Goal: Task Accomplishment & Management: Complete application form

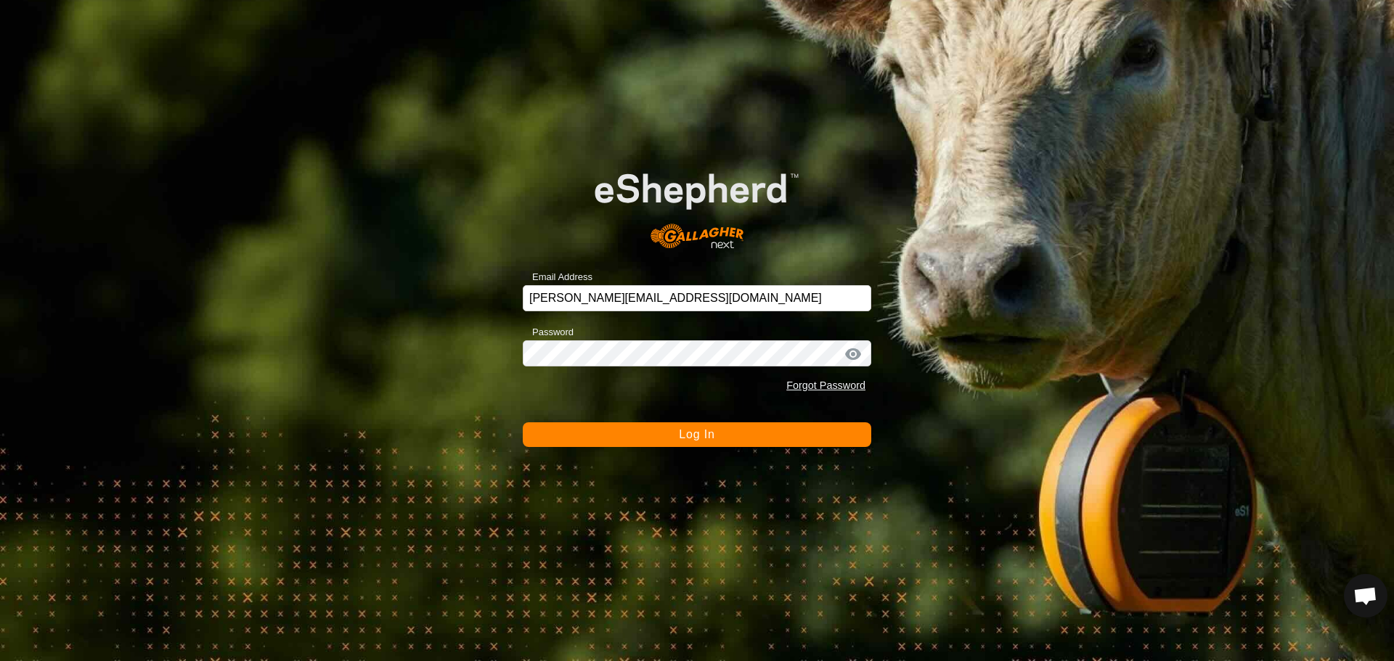
click at [734, 436] on button "Log In" at bounding box center [697, 435] width 348 height 25
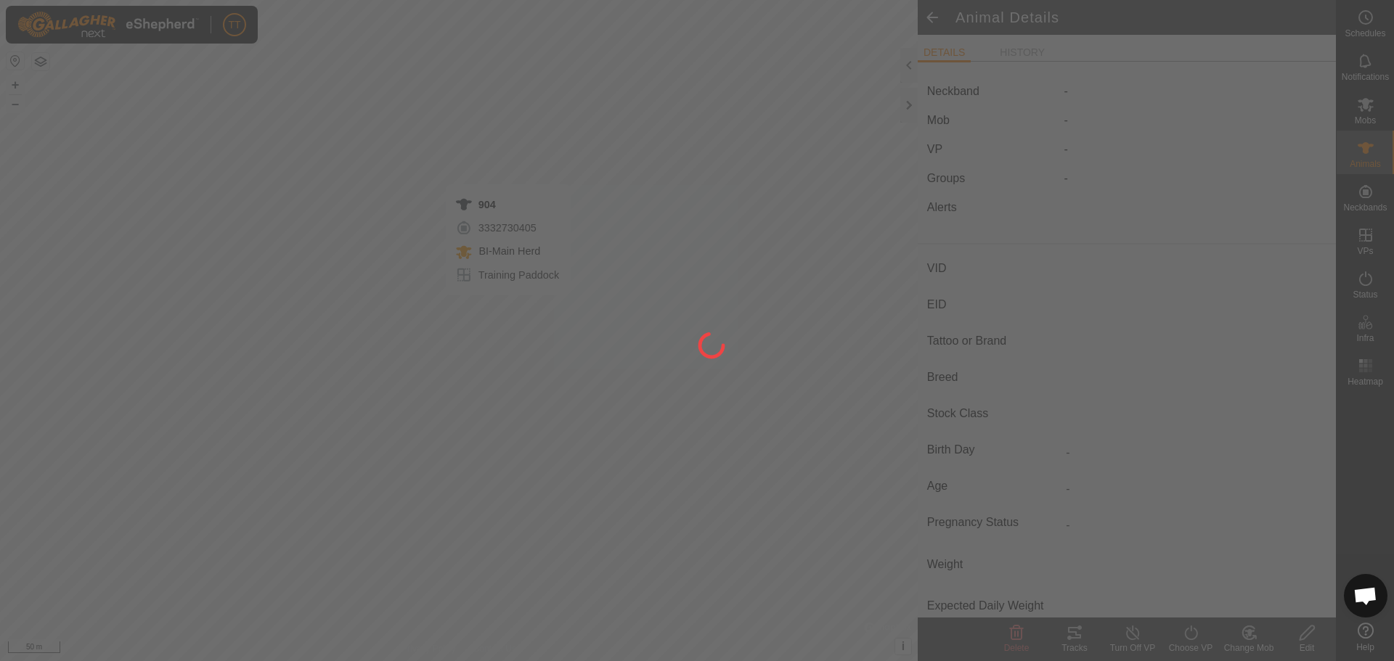
type input "904"
type input "124000199588994"
type input "Y"
type input "Mixed"
type input "Heifer"
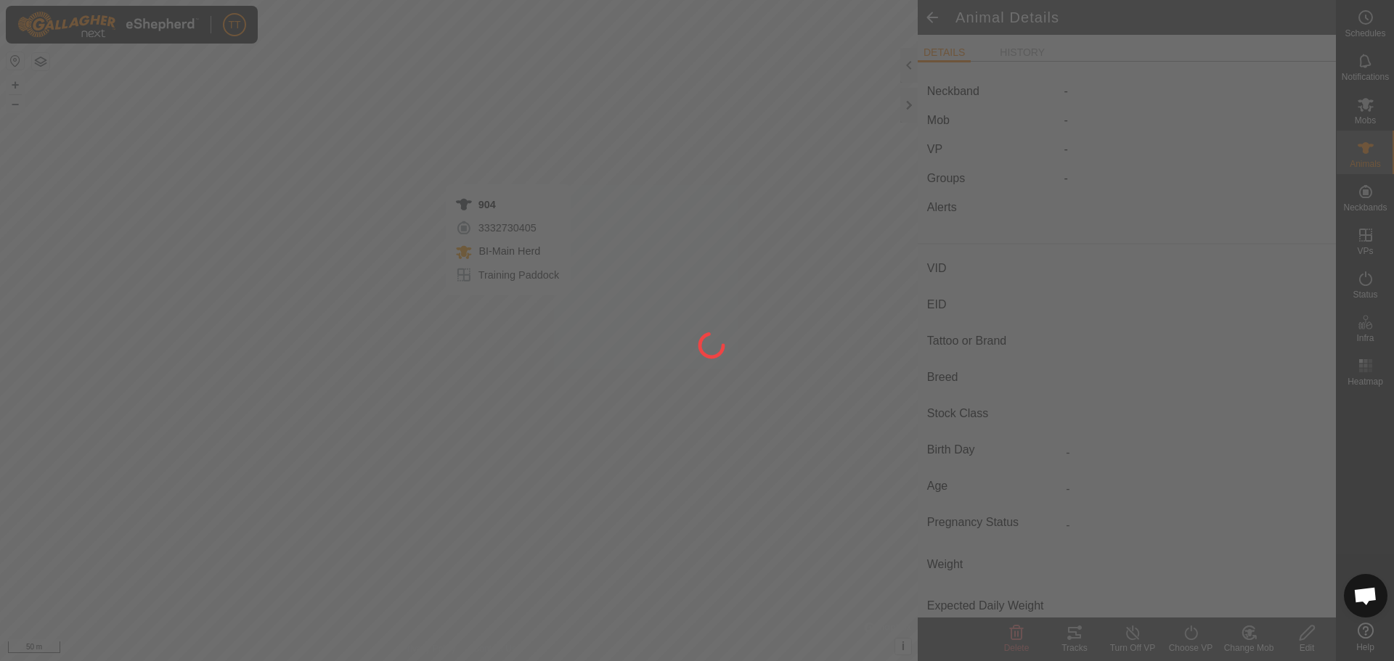
type input "0 kg"
type input "-"
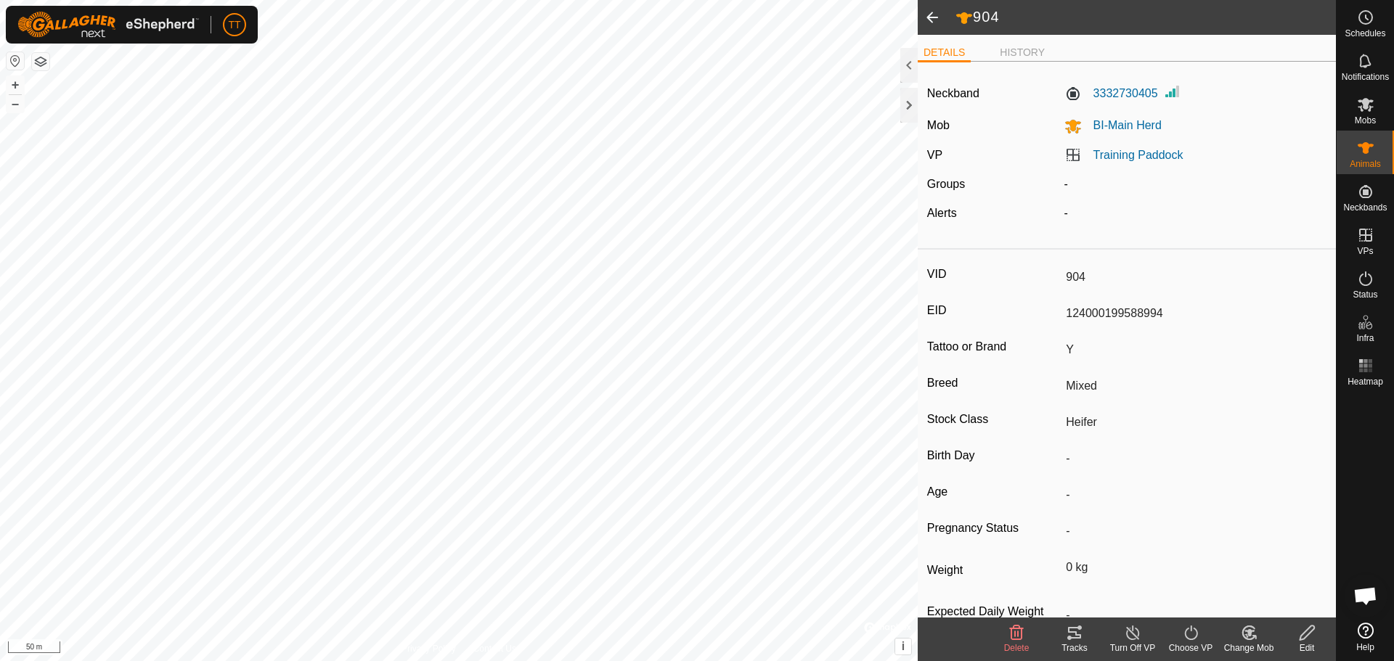
click at [1080, 629] on icon at bounding box center [1074, 633] width 13 height 12
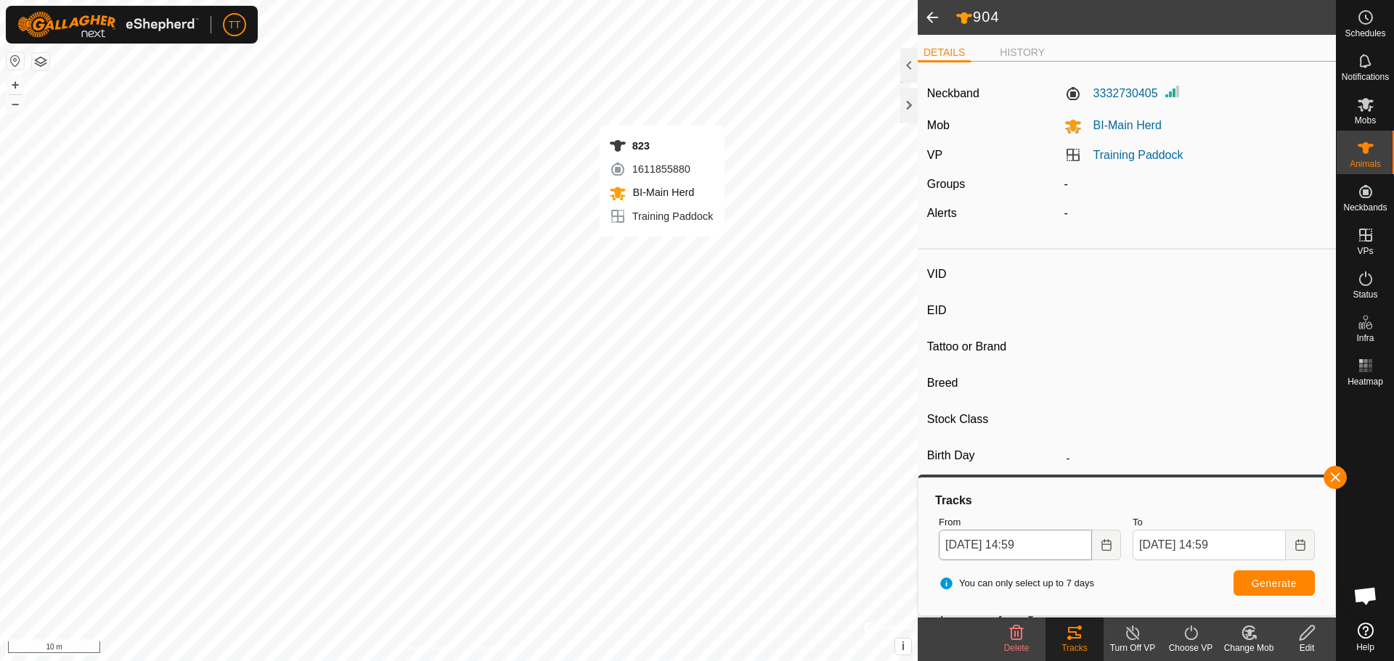
type input "823"
type input "124000182036123"
type input "Y"
type input "Mixed"
type input "Heifer"
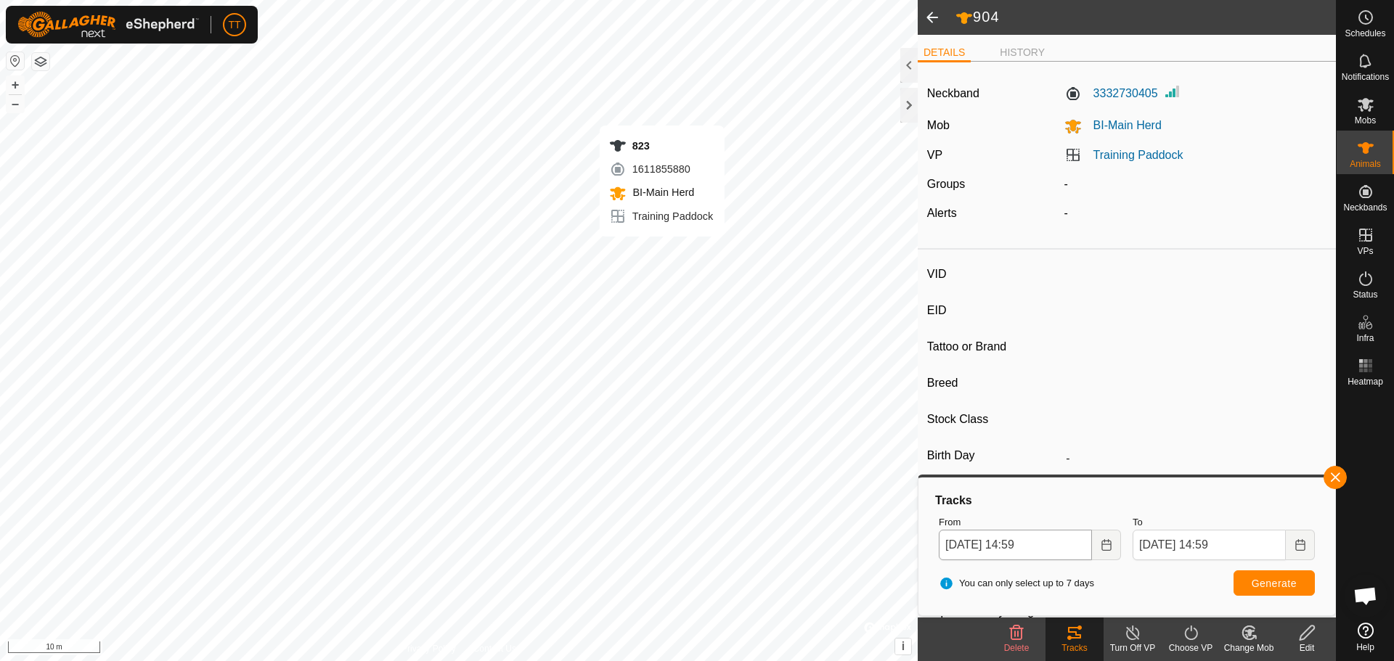
type input "0 kg"
type input "-"
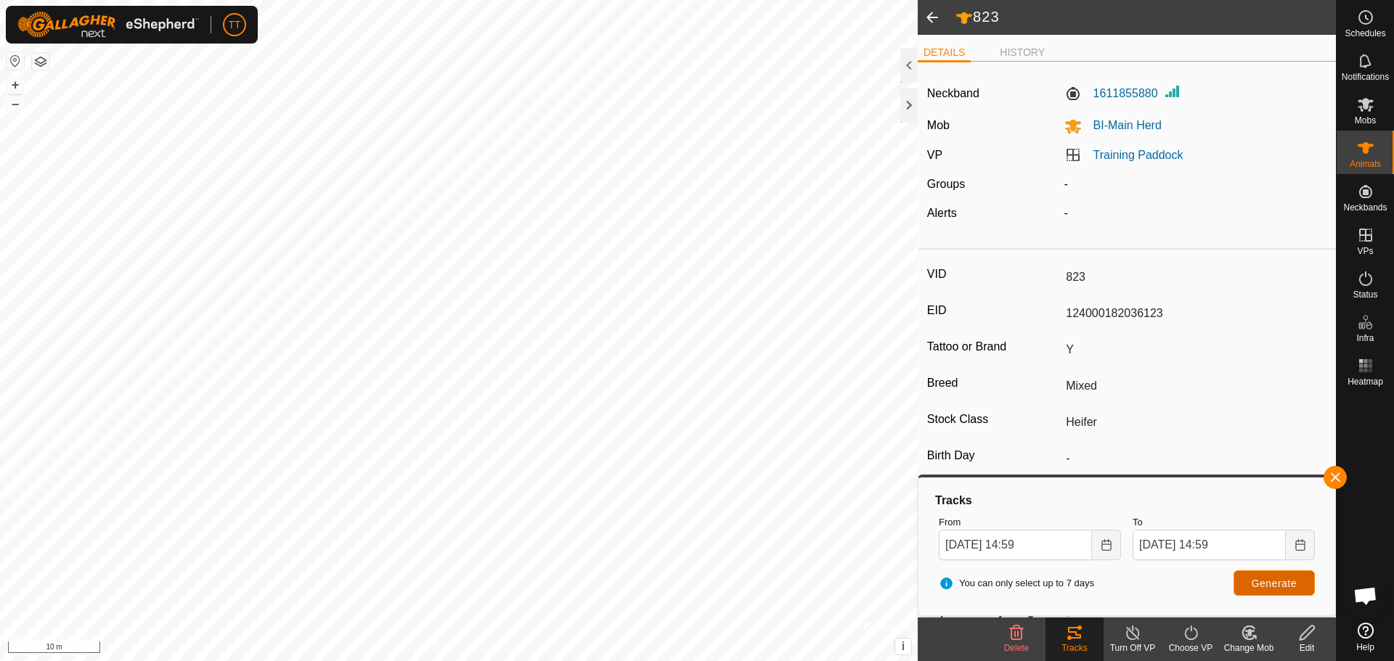
click at [1260, 585] on span "Generate" at bounding box center [1274, 584] width 45 height 12
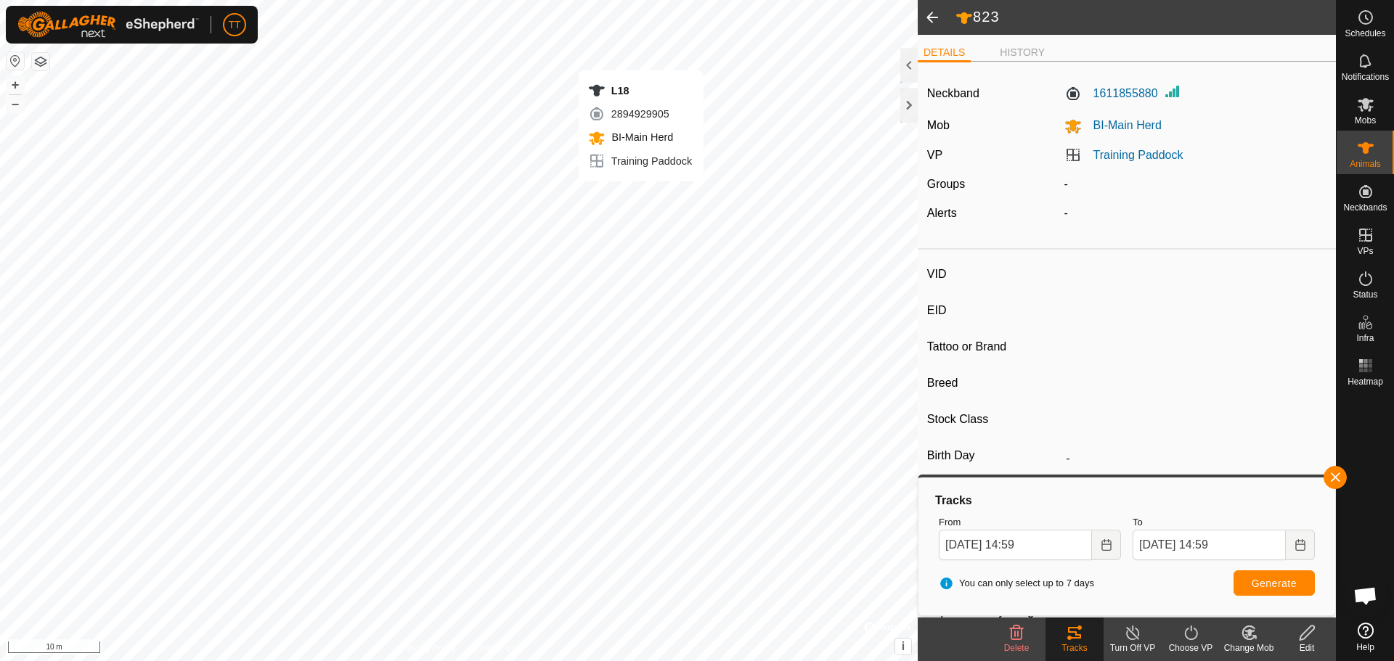
type input "L18"
type input "124000190890573"
type input "Y"
type input "Mixed"
type input "Heifer"
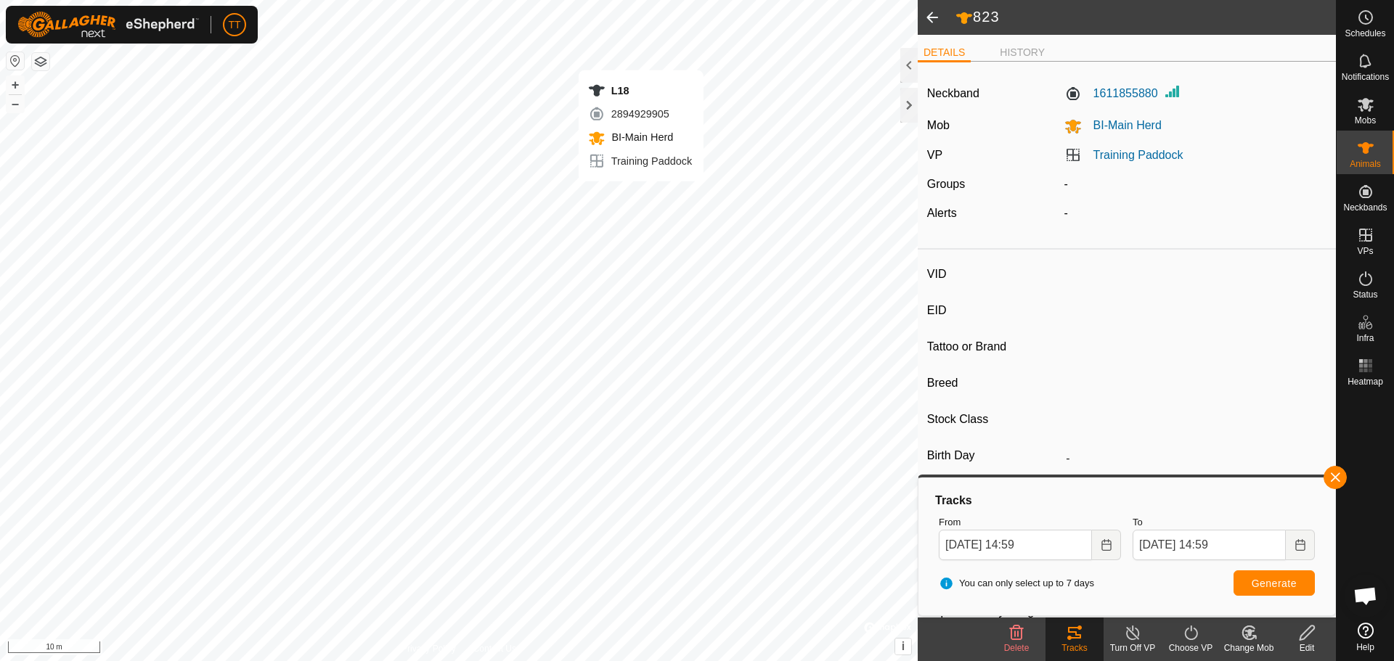
type input "01/2023"
type input "2 years 9 months"
type input "0 kg"
type input "-"
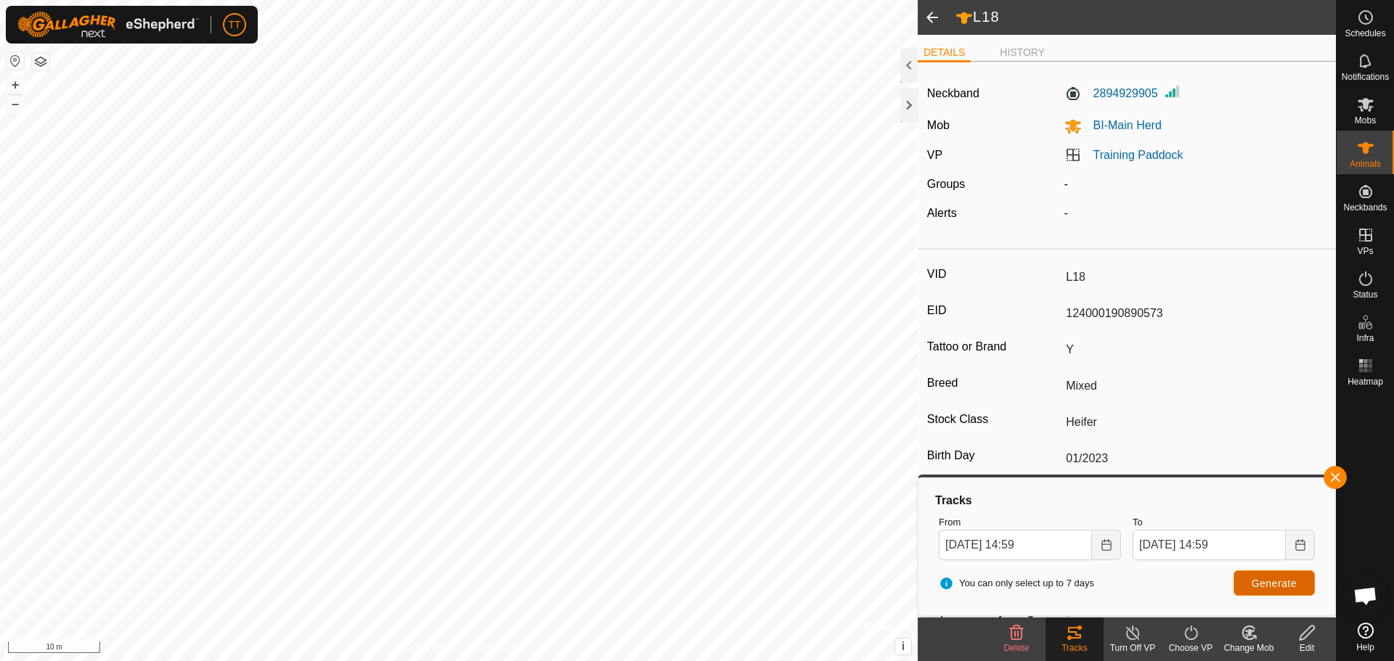
click at [1270, 595] on button "Generate" at bounding box center [1274, 583] width 81 height 25
type input "-"
type input "19"
type input "124000178869602"
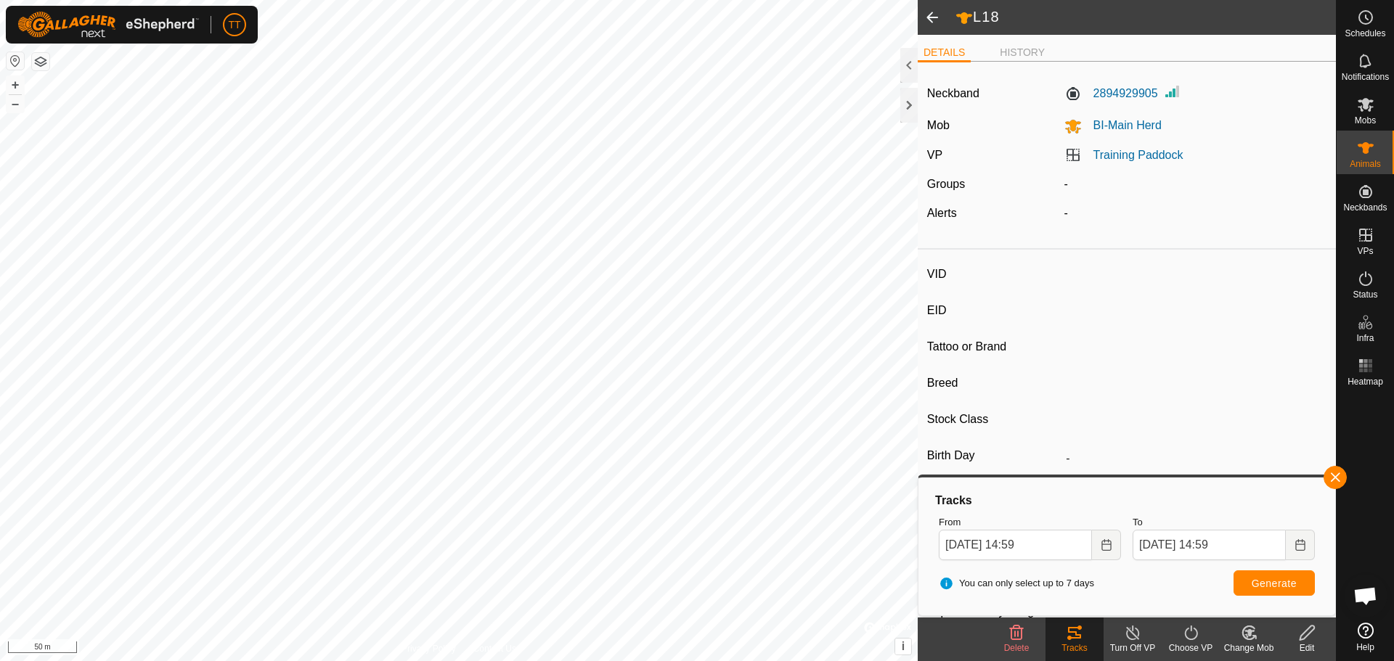
type input "A"
type input "Black Angus"
type input "Average"
type input "01/2024"
type input "1 year 9 months"
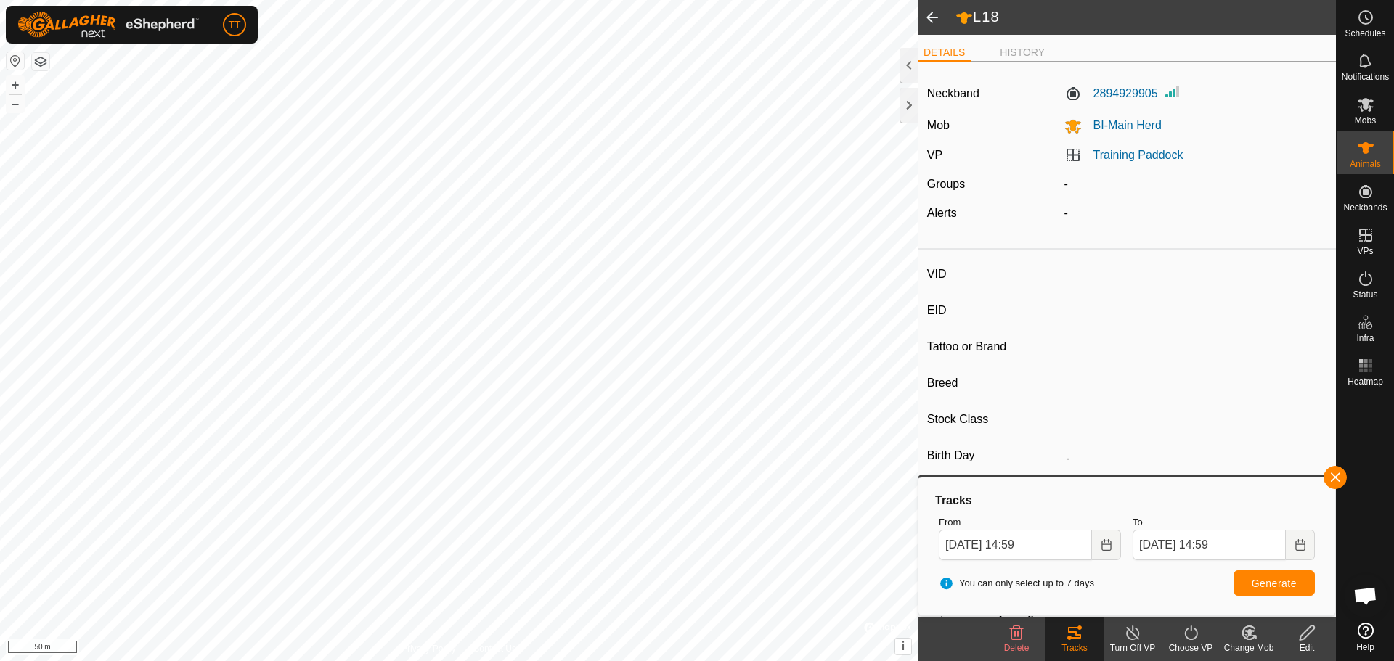
type input "0 kg"
type input "-"
click at [1191, 635] on icon at bounding box center [1191, 632] width 18 height 17
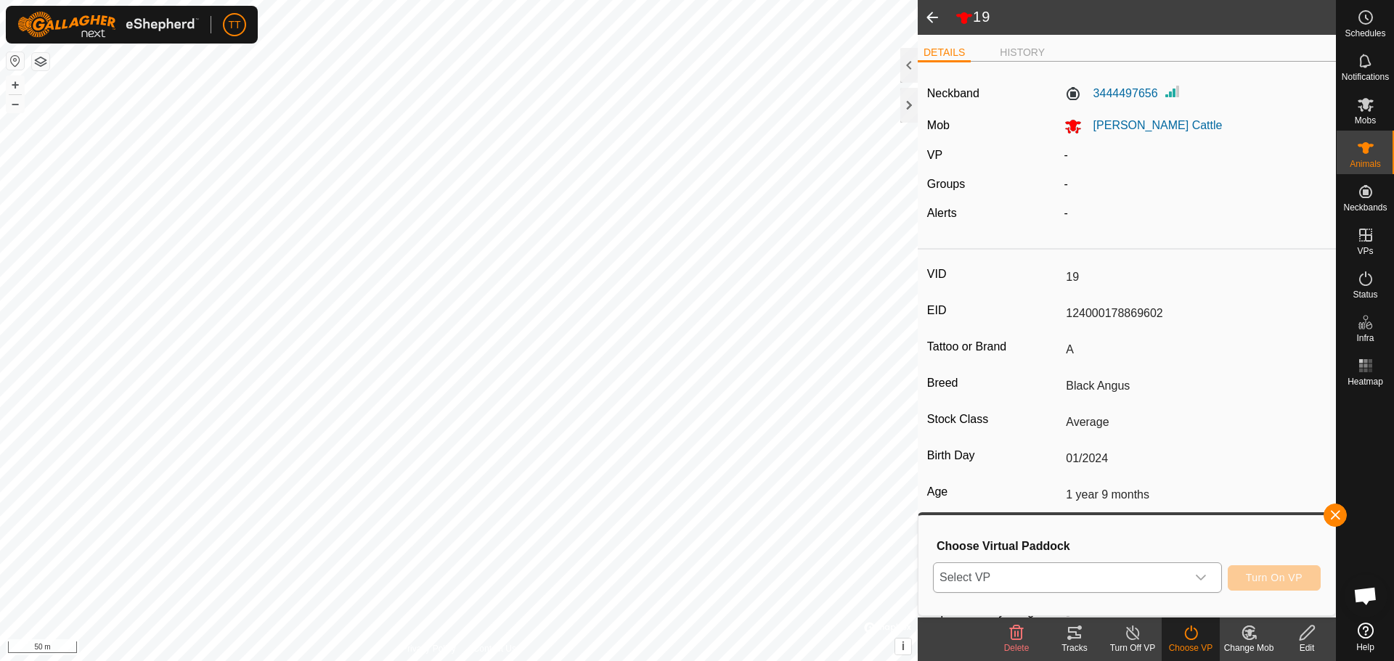
click at [1218, 576] on p-select "Select VP" at bounding box center [1077, 578] width 289 height 30
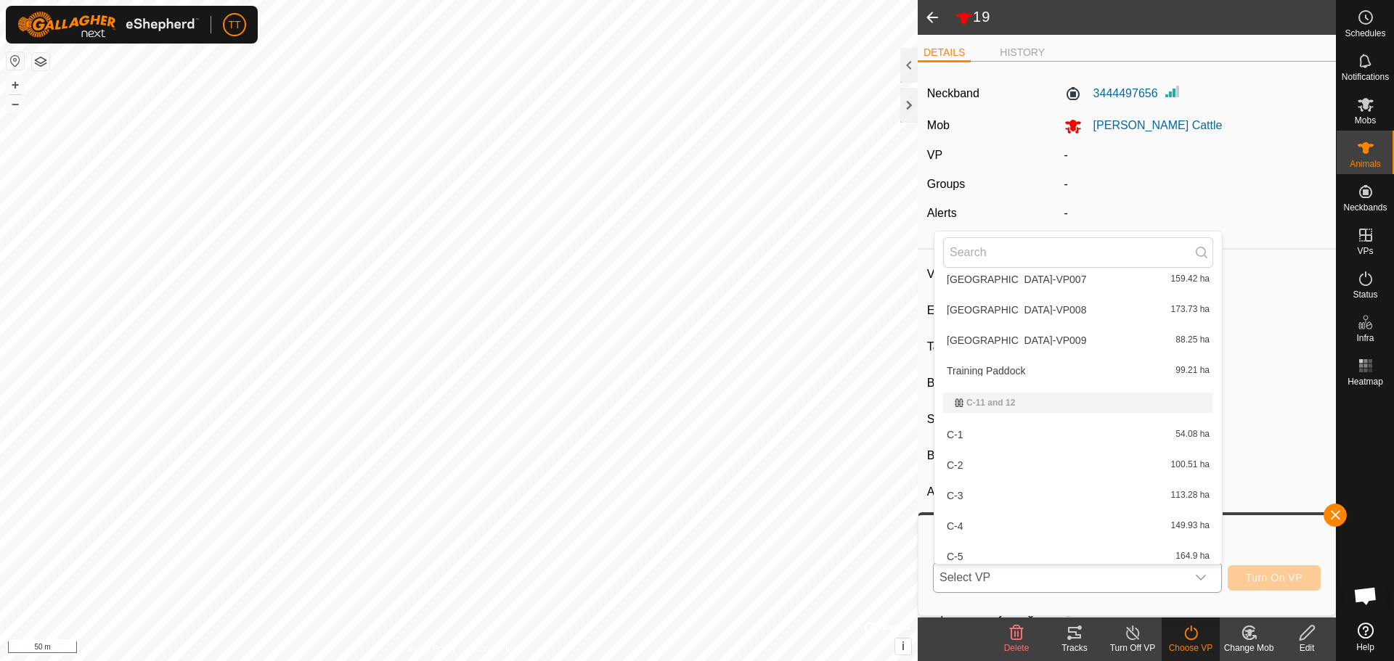
scroll to position [234, 0]
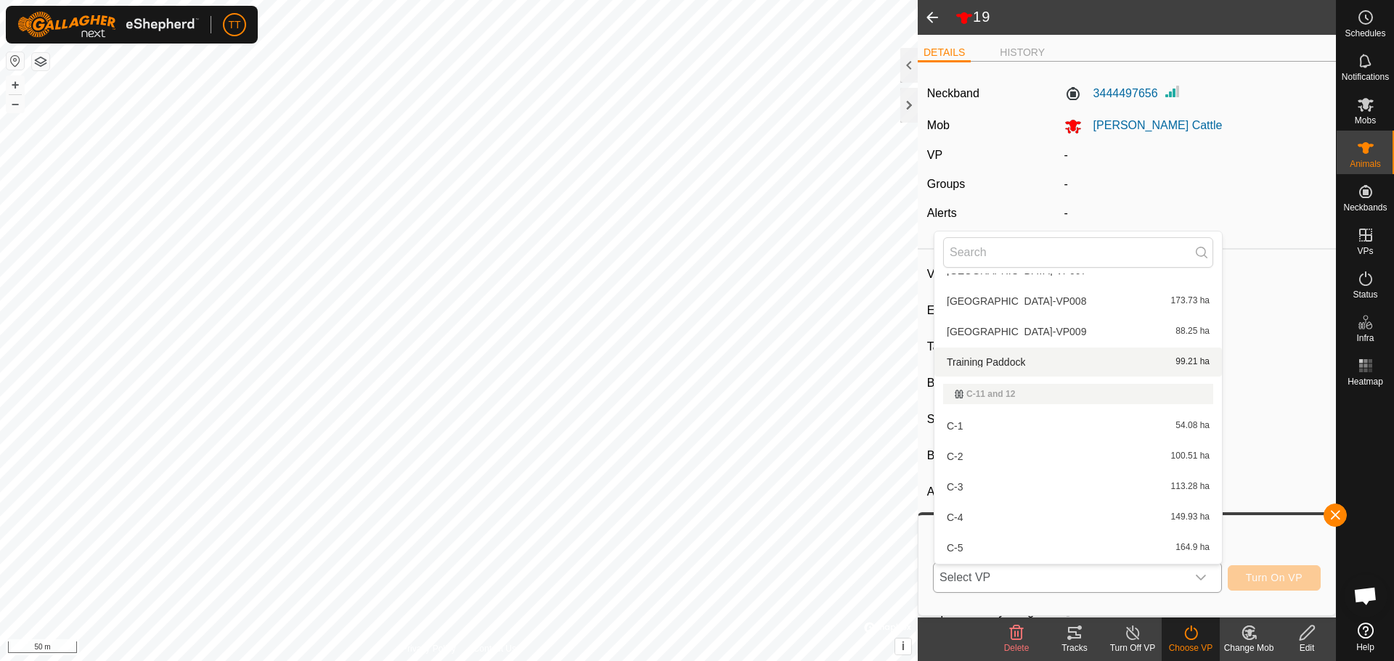
click at [1054, 362] on li "Training Paddock 99.21 ha" at bounding box center [1078, 362] width 288 height 29
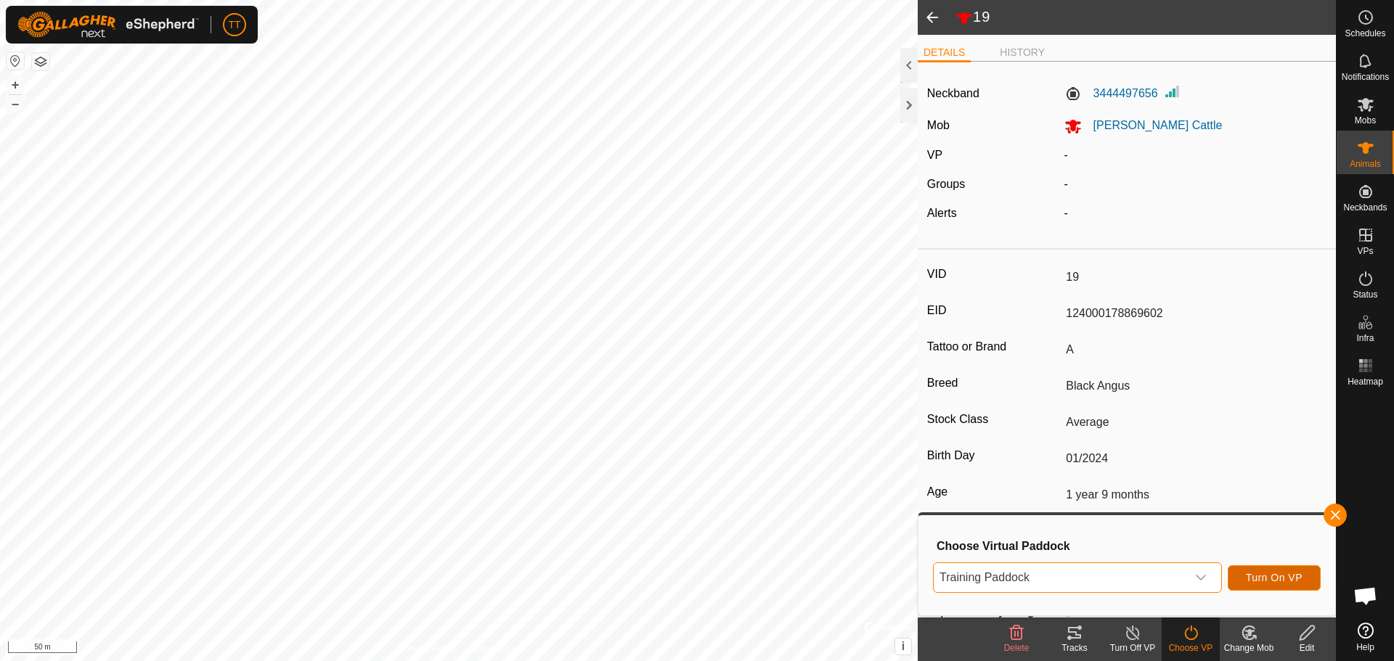
click at [1268, 583] on span "Turn On VP" at bounding box center [1274, 578] width 57 height 12
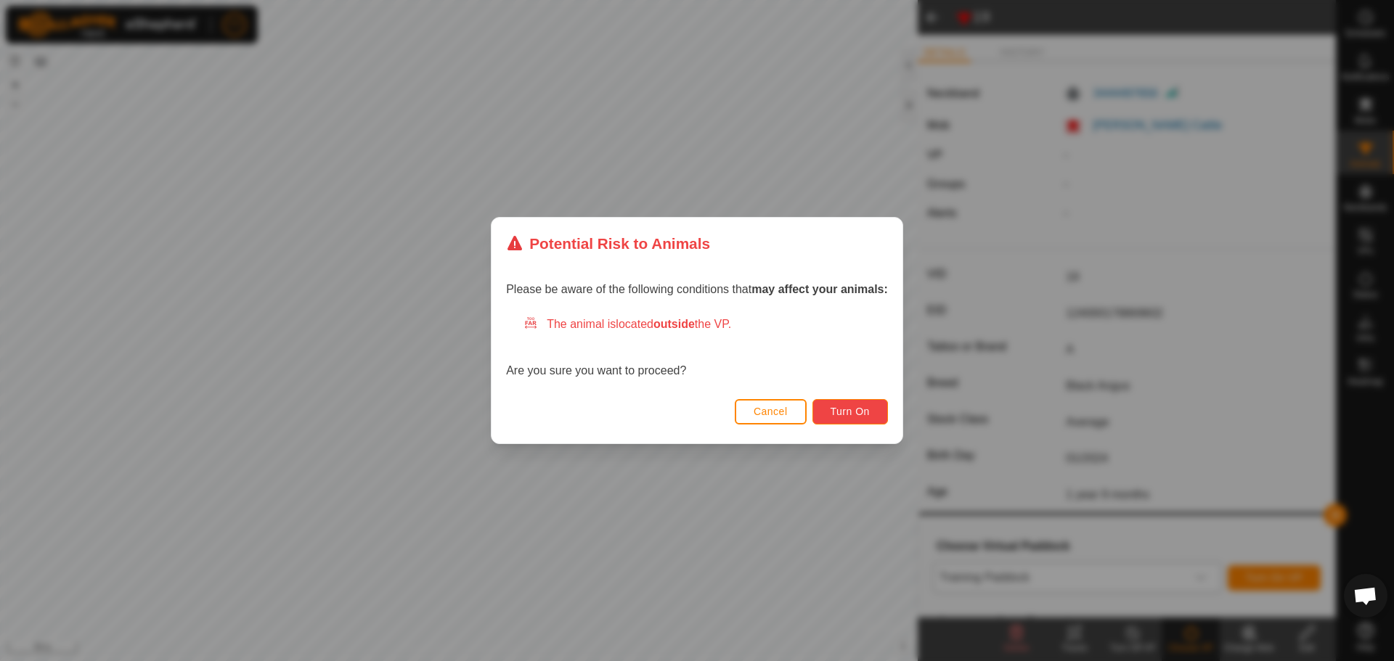
click at [844, 418] on button "Turn On" at bounding box center [850, 411] width 76 height 25
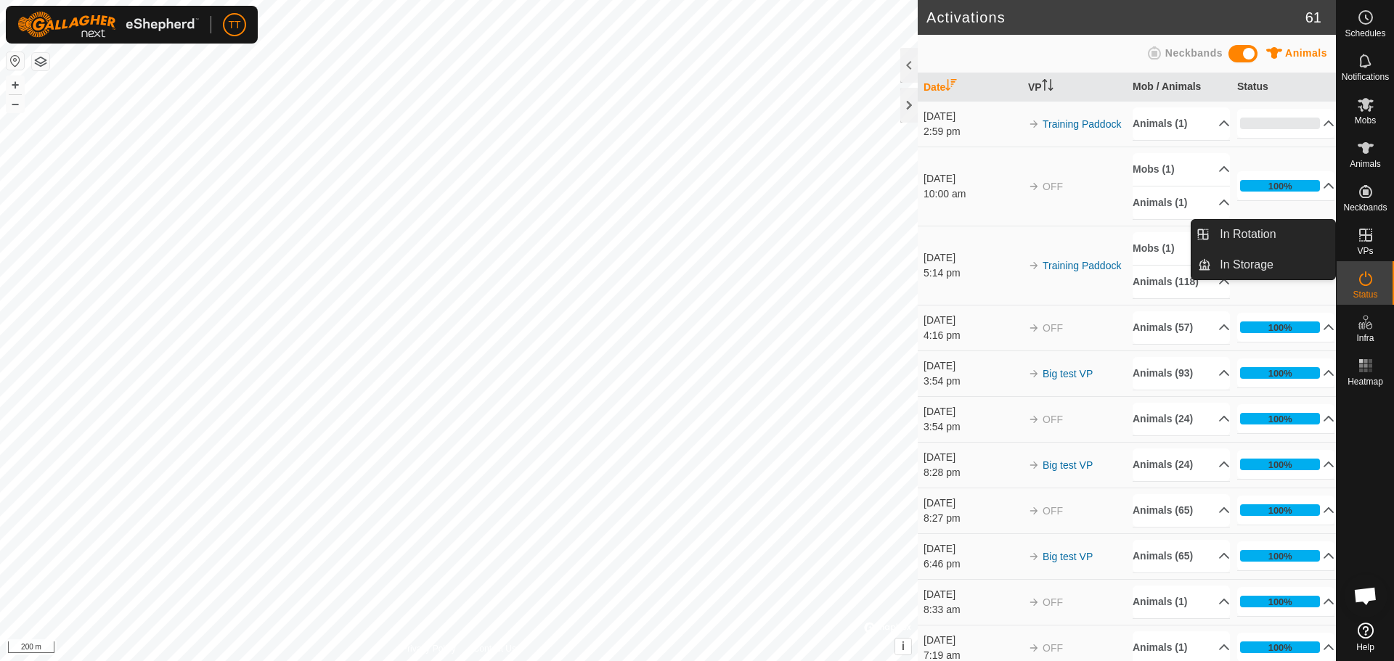
click at [1366, 237] on icon at bounding box center [1365, 235] width 13 height 13
click at [1271, 235] on link "In Rotation" at bounding box center [1273, 234] width 124 height 29
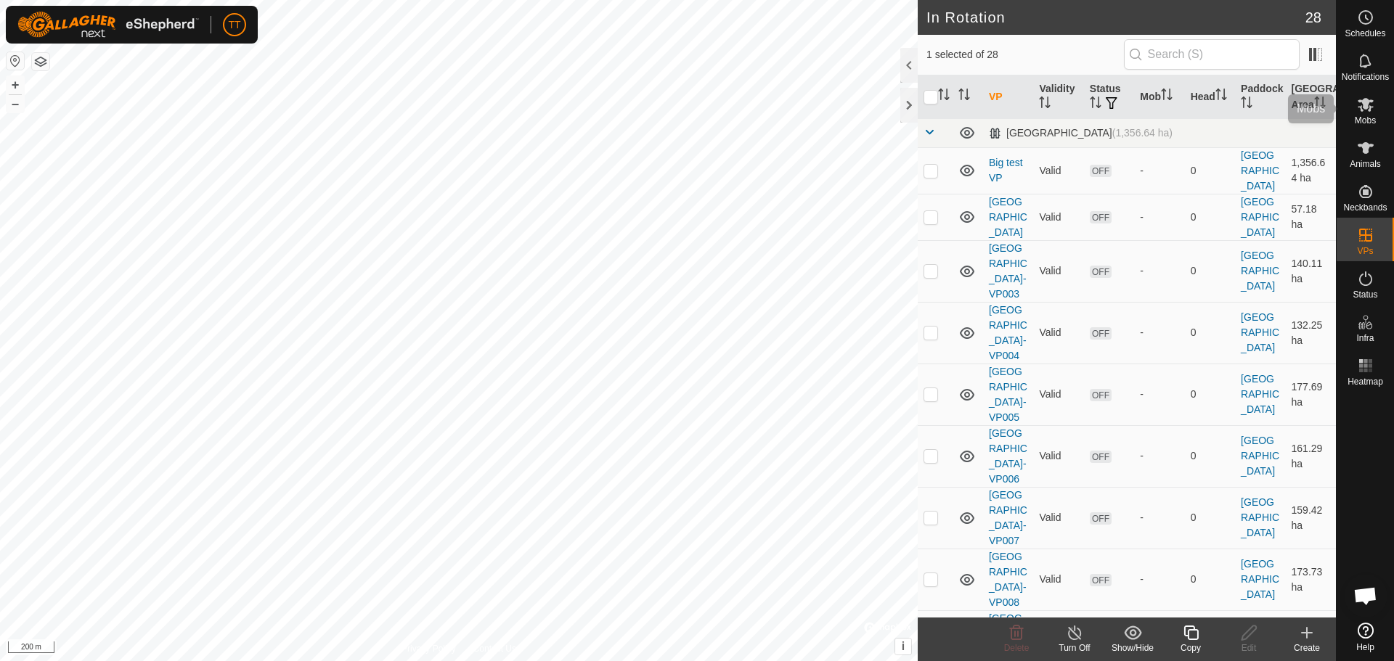
click at [1360, 120] on span "Mobs" at bounding box center [1365, 120] width 21 height 9
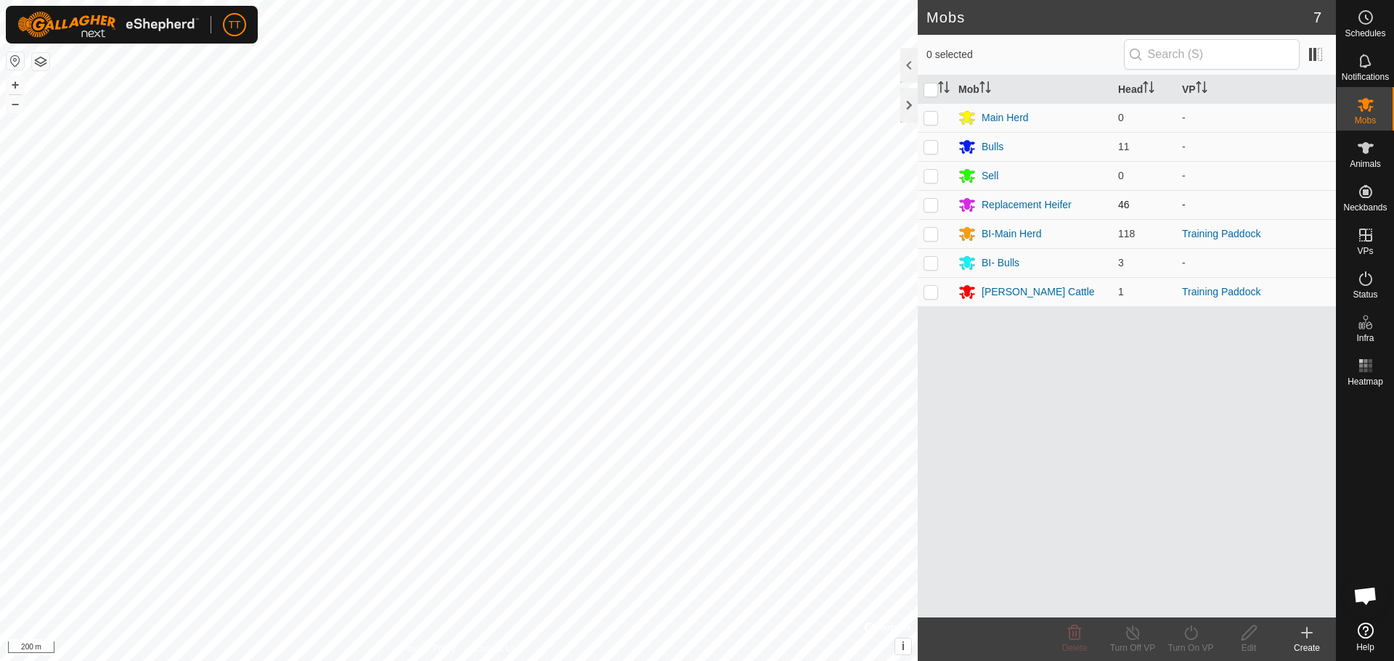
click at [931, 202] on p-checkbox at bounding box center [930, 205] width 15 height 12
checkbox input "true"
click at [934, 150] on p-checkbox at bounding box center [930, 147] width 15 height 12
checkbox input "true"
click at [1191, 640] on icon at bounding box center [1191, 632] width 18 height 17
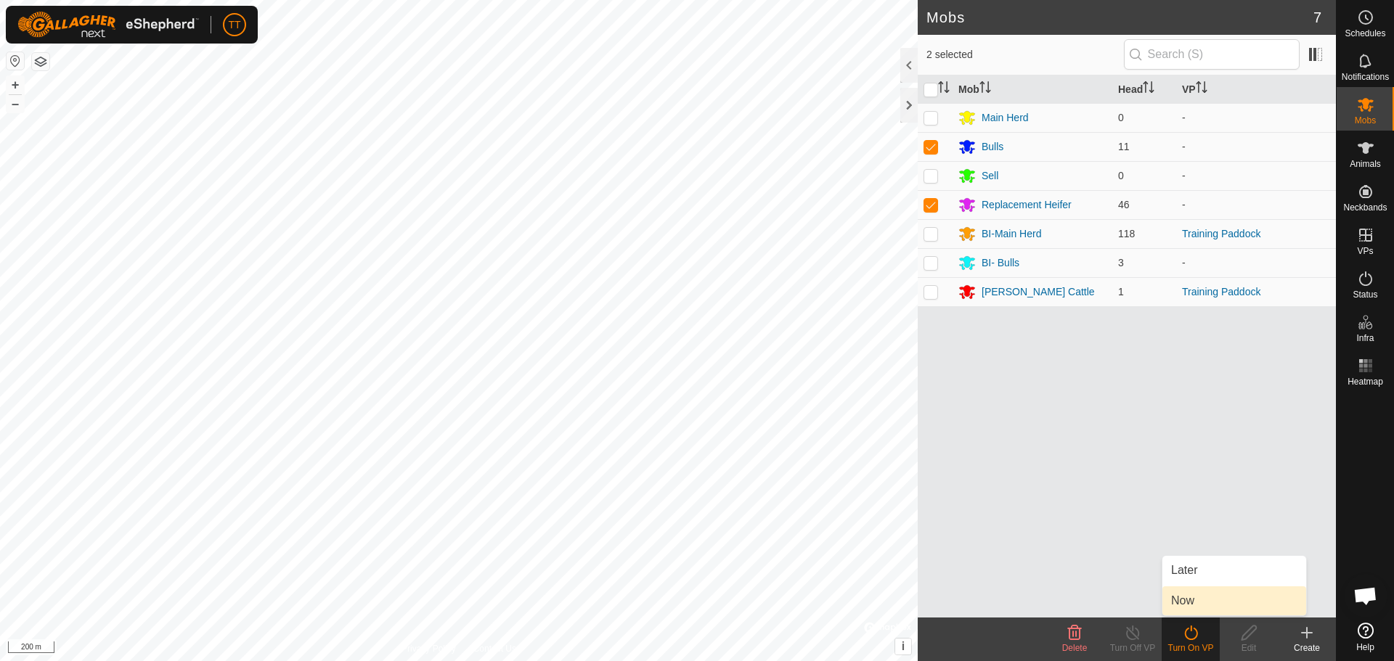
click at [1193, 598] on link "Now" at bounding box center [1234, 601] width 144 height 29
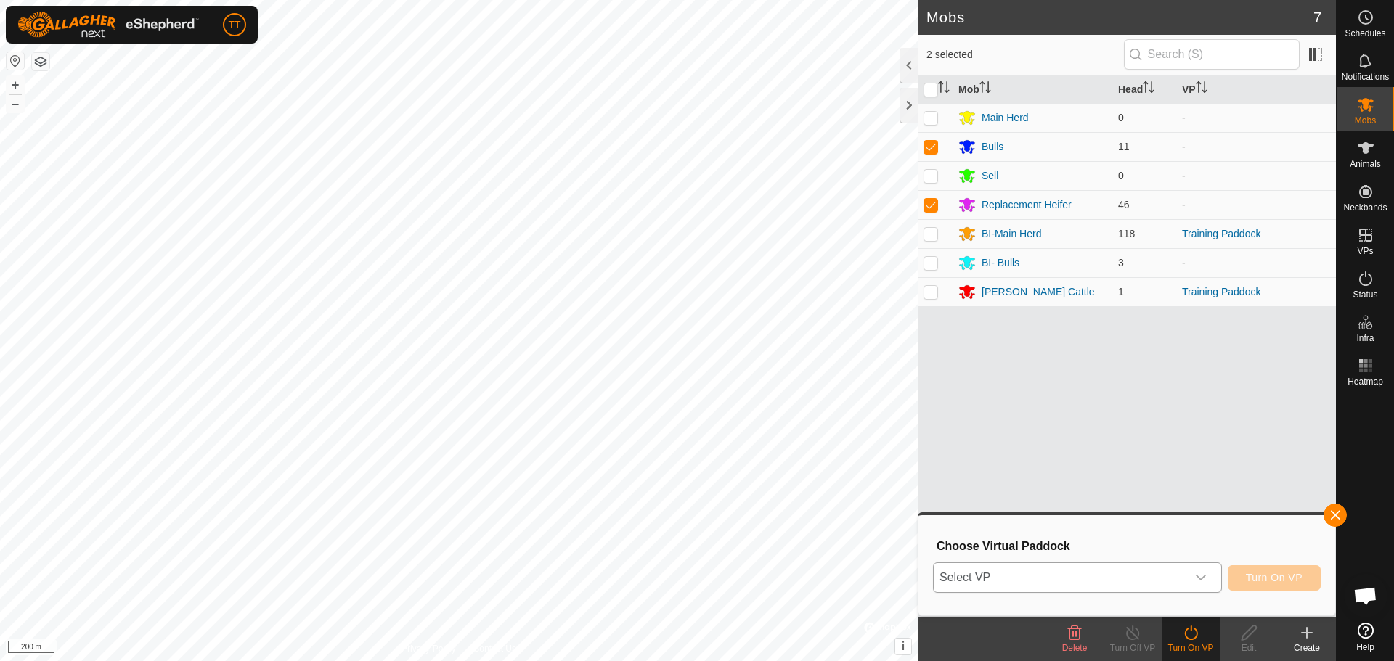
click at [1173, 570] on span "Select VP" at bounding box center [1060, 577] width 253 height 29
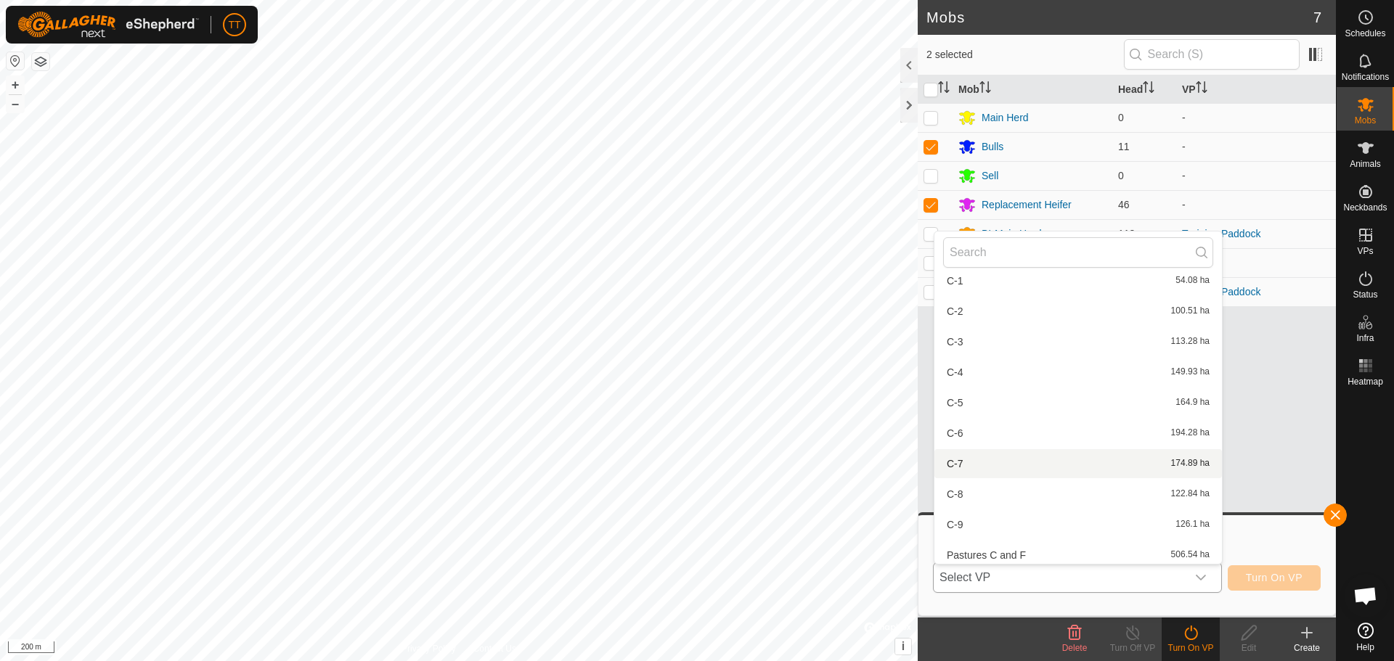
scroll to position [452, 0]
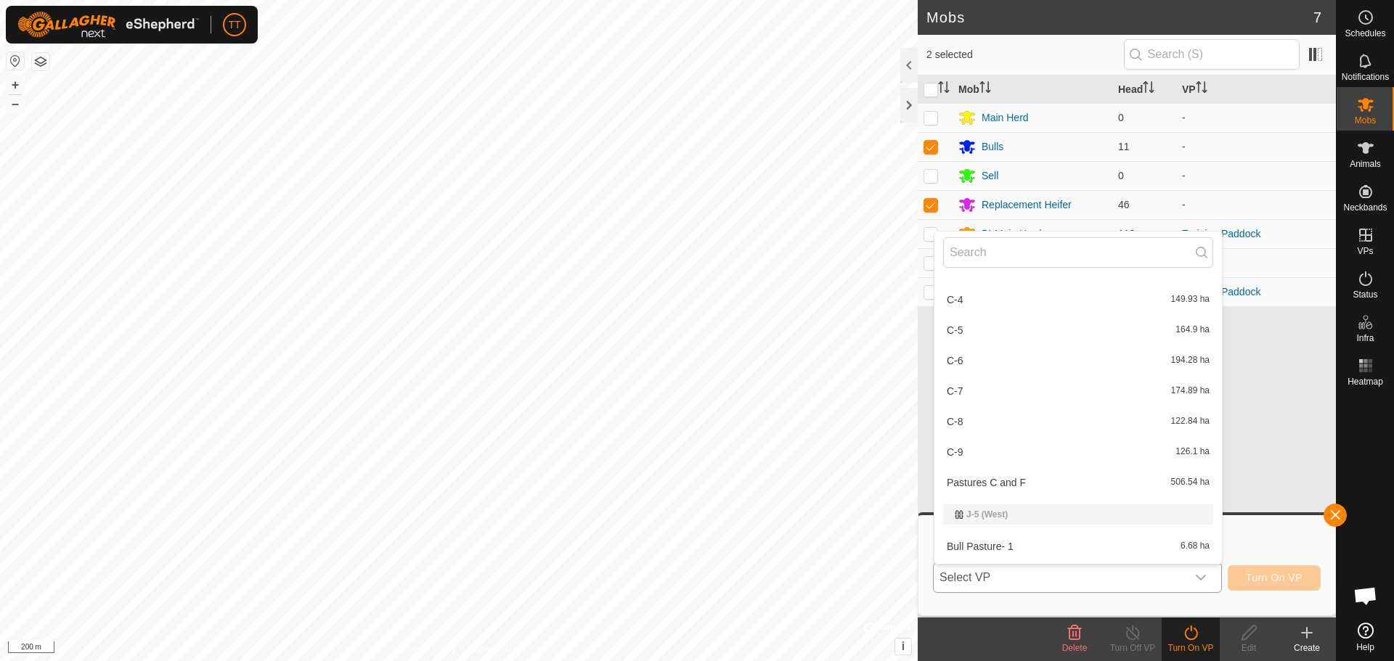
click at [1074, 418] on li "C-8 122.84 ha" at bounding box center [1078, 421] width 288 height 29
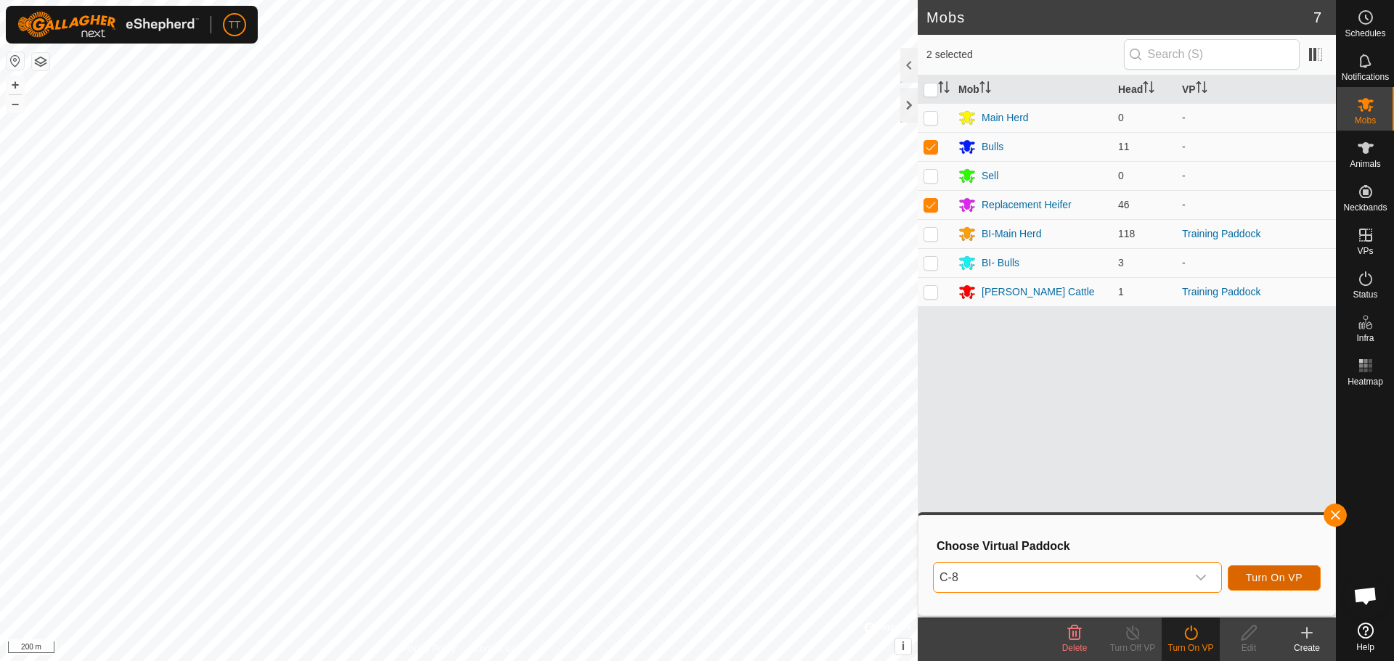
click at [1276, 576] on span "Turn On VP" at bounding box center [1274, 578] width 57 height 12
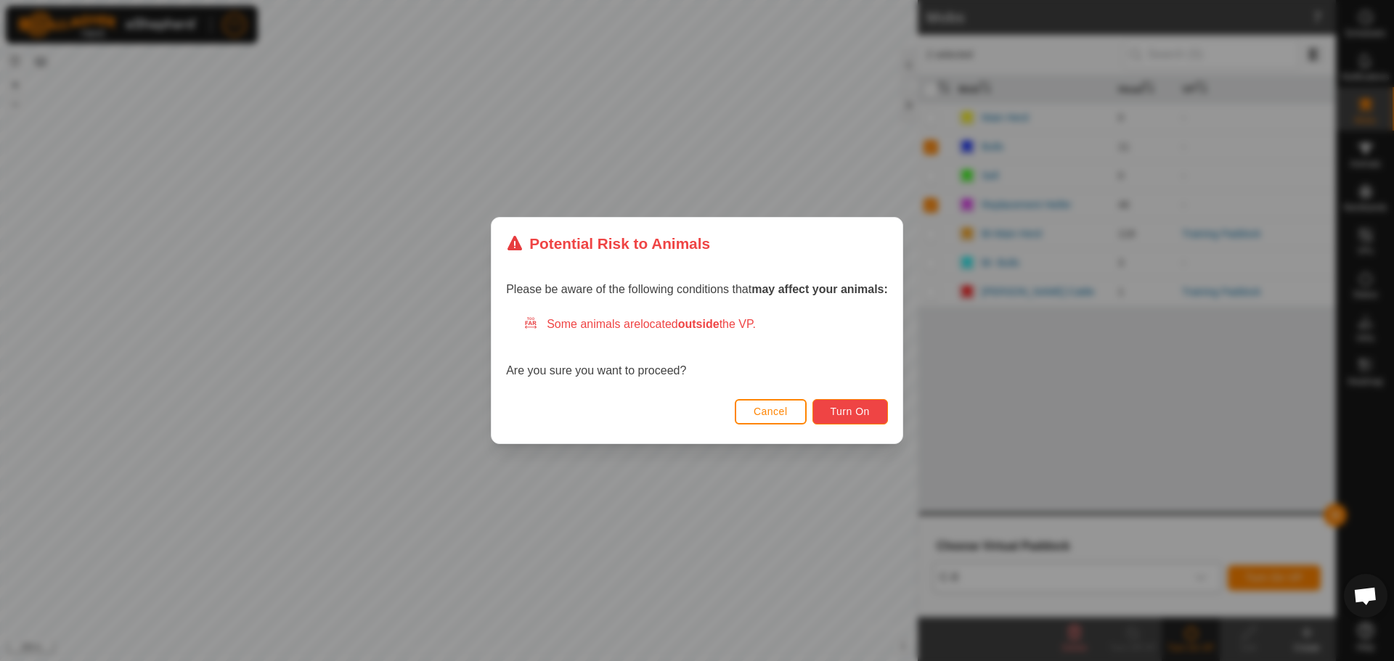
click at [831, 409] on button "Turn On" at bounding box center [850, 411] width 76 height 25
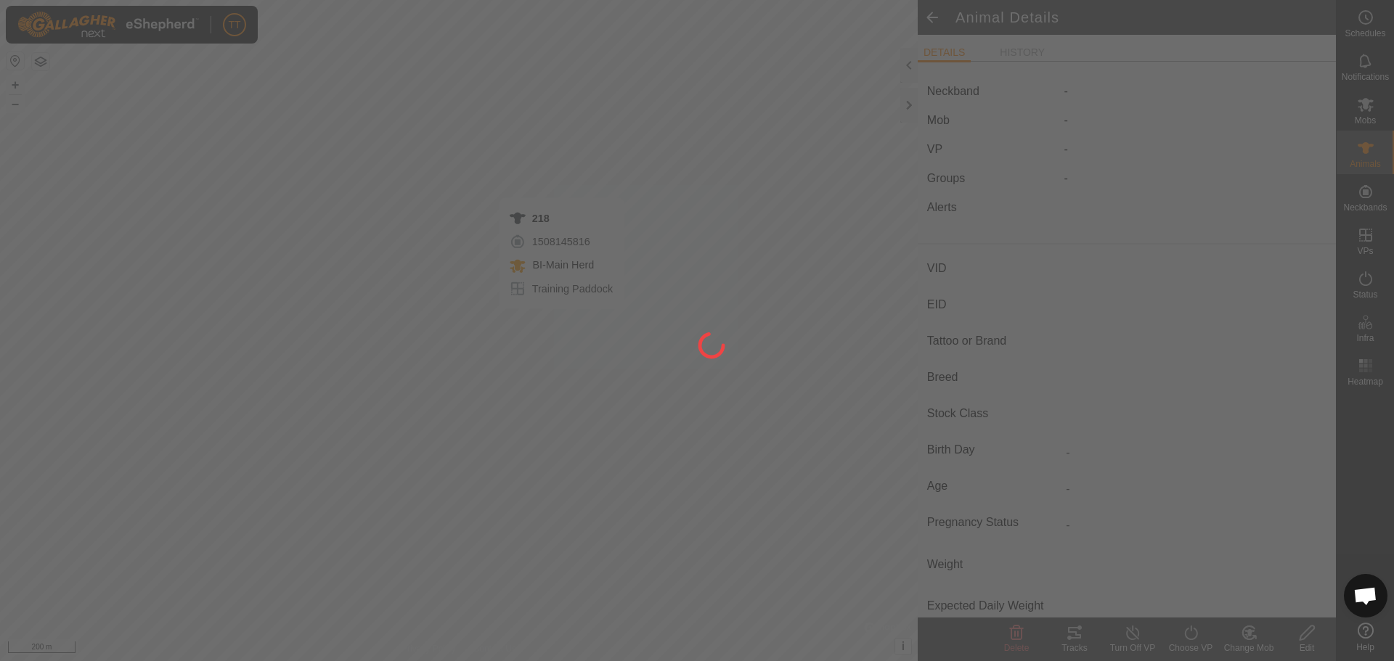
type input "218"
type input "124000182036247"
type input "Y"
type input "Mixed"
type input "Heifer"
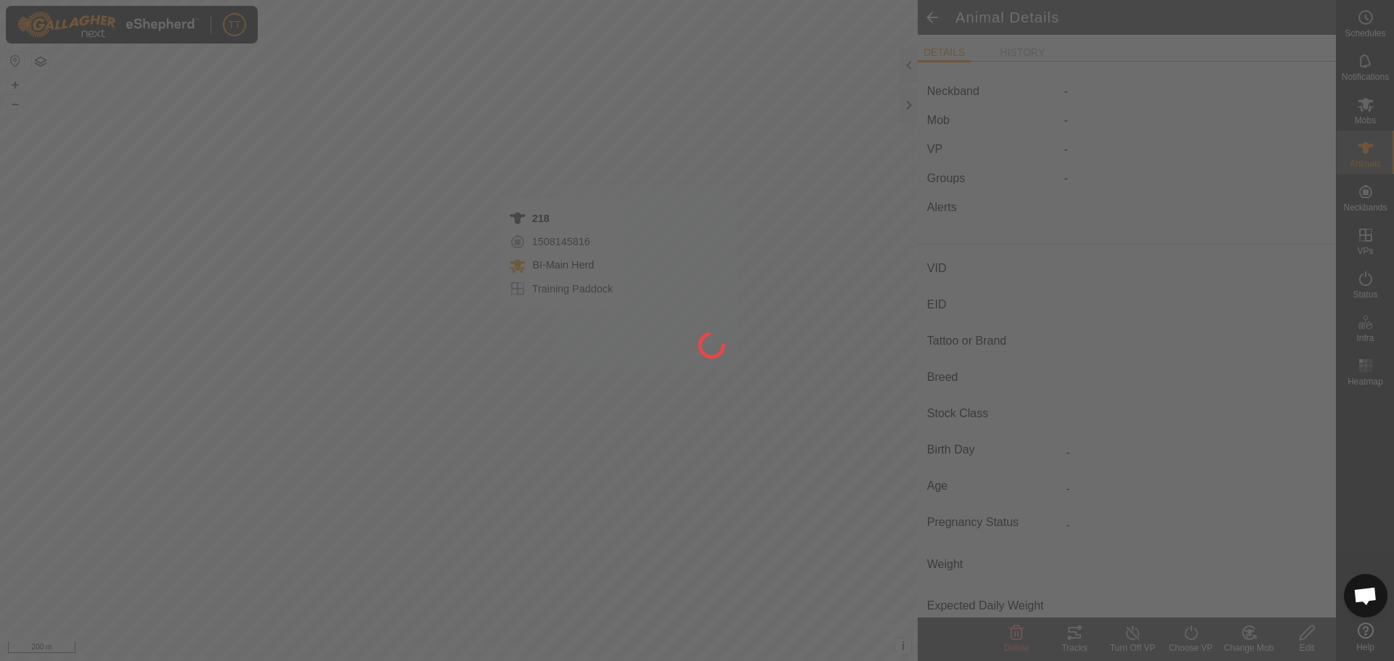
type input "0 kg"
type input "-"
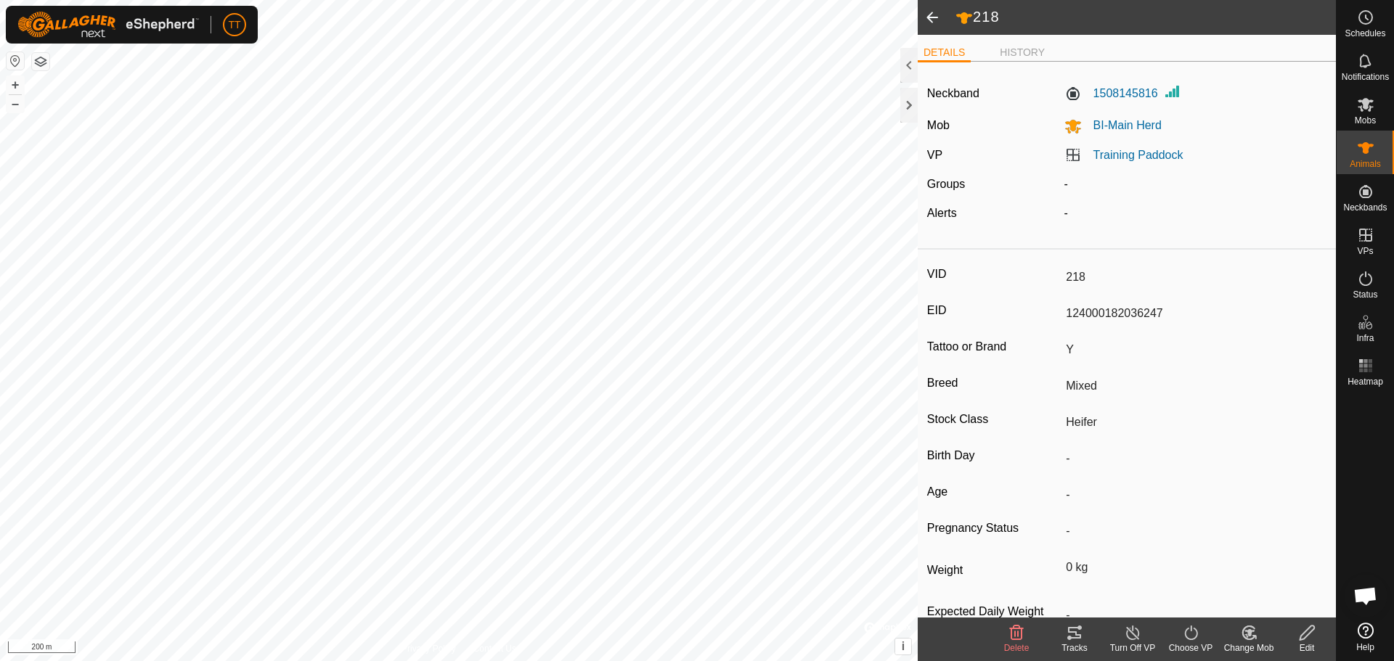
click at [1076, 643] on div "Tracks" at bounding box center [1074, 648] width 58 height 13
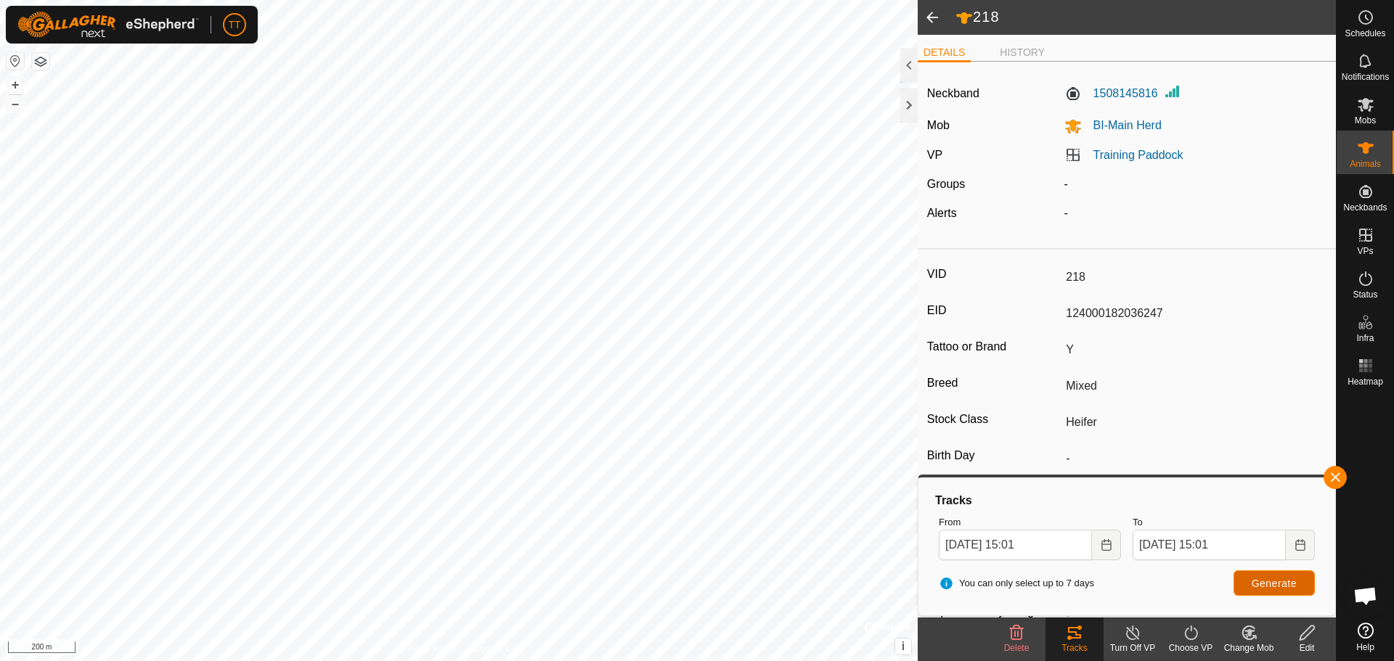
click at [1260, 586] on span "Generate" at bounding box center [1274, 584] width 45 height 12
type input "352"
type input "124000190890701"
type input "Y"
type input "Mixed"
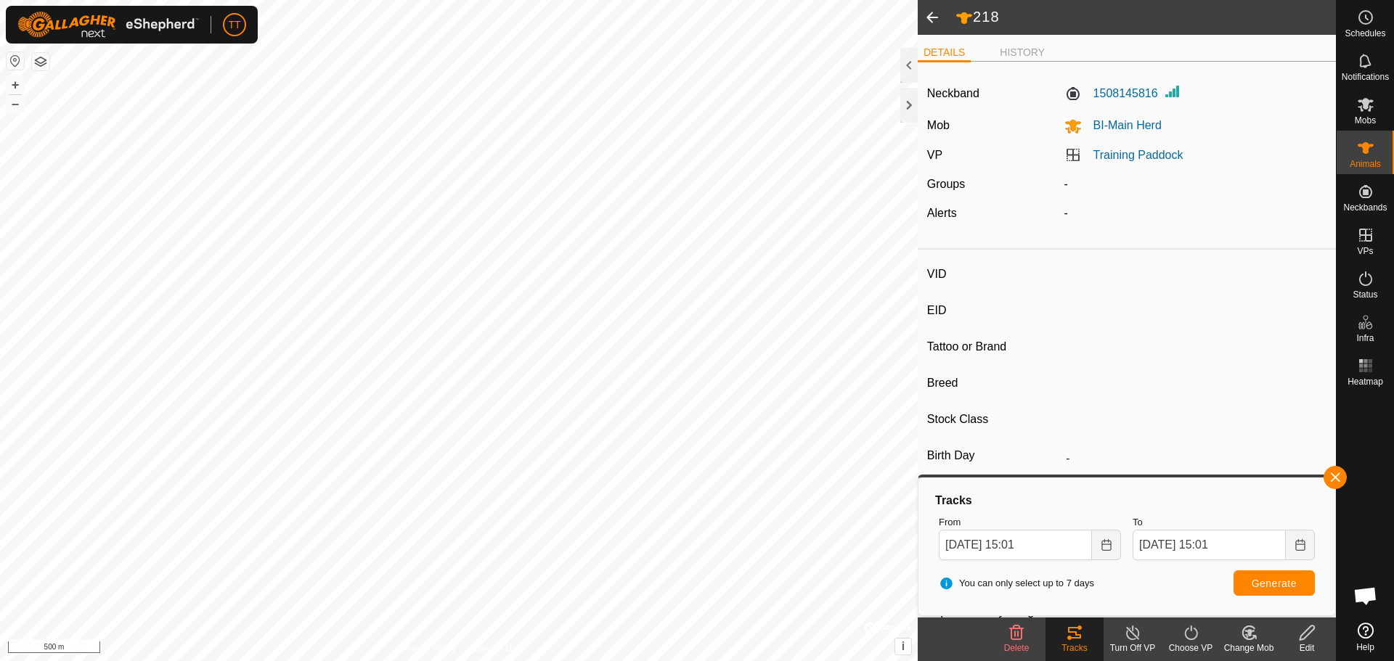
type input "Heifer"
type input "0 kg"
type input "-"
click at [1270, 592] on button "Generate" at bounding box center [1274, 583] width 81 height 25
type input "376"
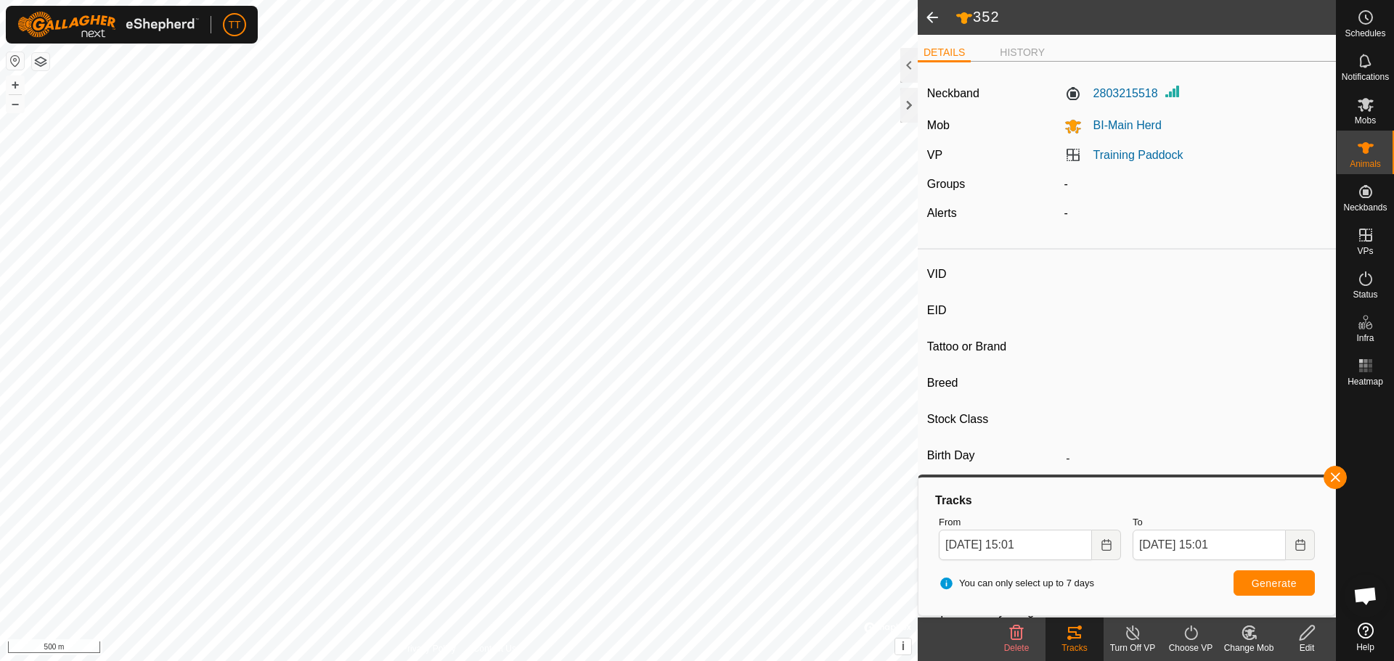
type input "124000208387576"
type input "Y"
type input "Mixed"
type input "Heifer"
type input "0 kg"
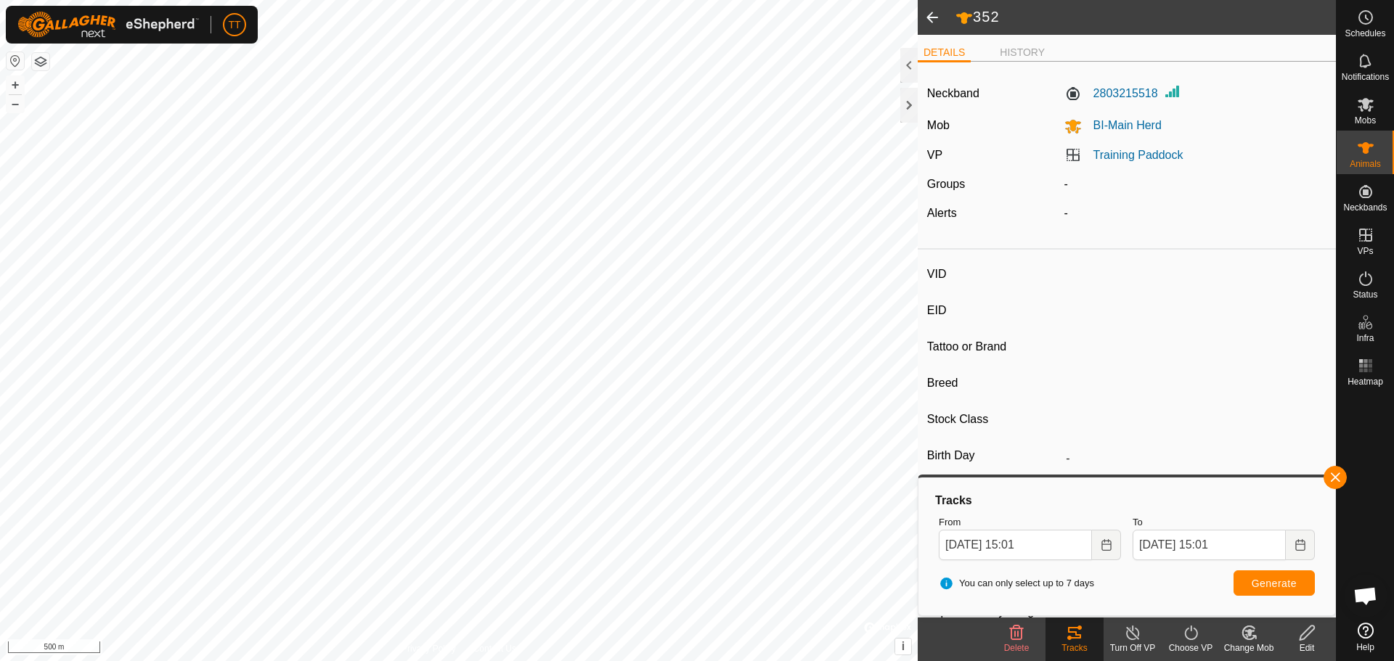
type input "-"
click at [1268, 582] on span "Generate" at bounding box center [1274, 584] width 45 height 12
type input "147"
type input "124000190890232"
type input "Y"
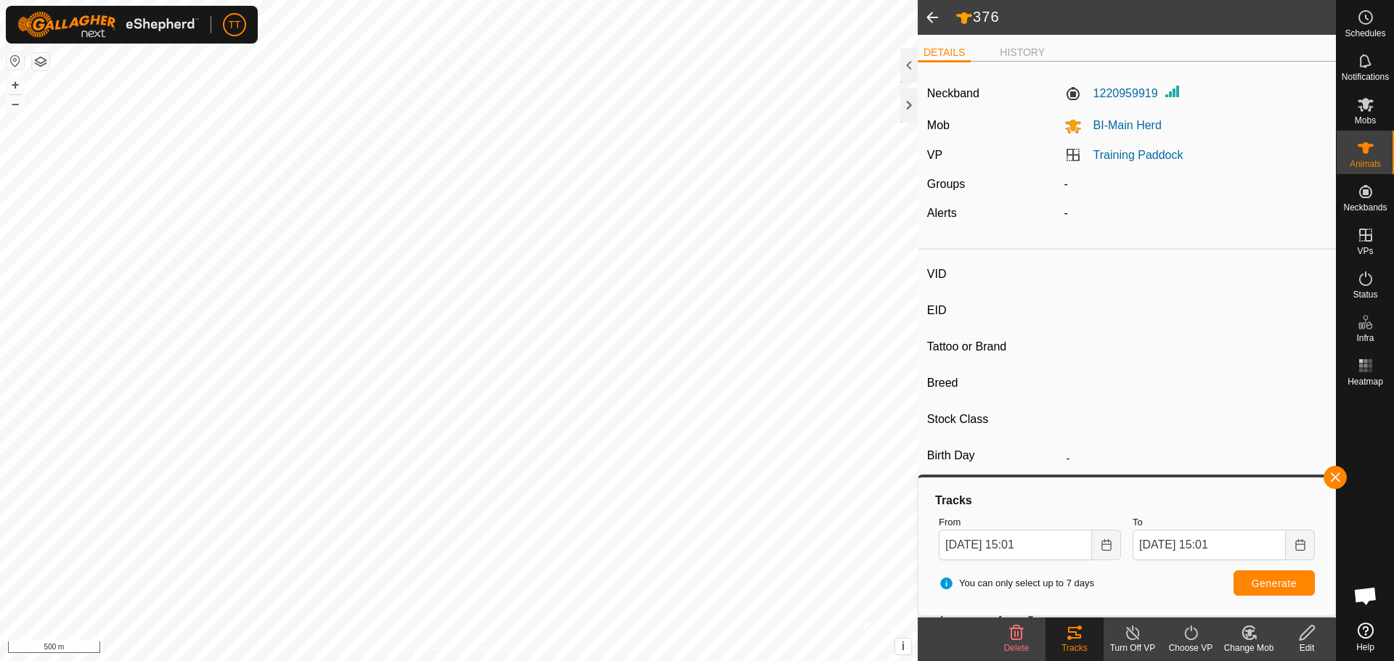
type input "Mixed"
type input "Heifer"
type input "0 kg"
type input "-"
click at [1276, 582] on span "Generate" at bounding box center [1274, 584] width 45 height 12
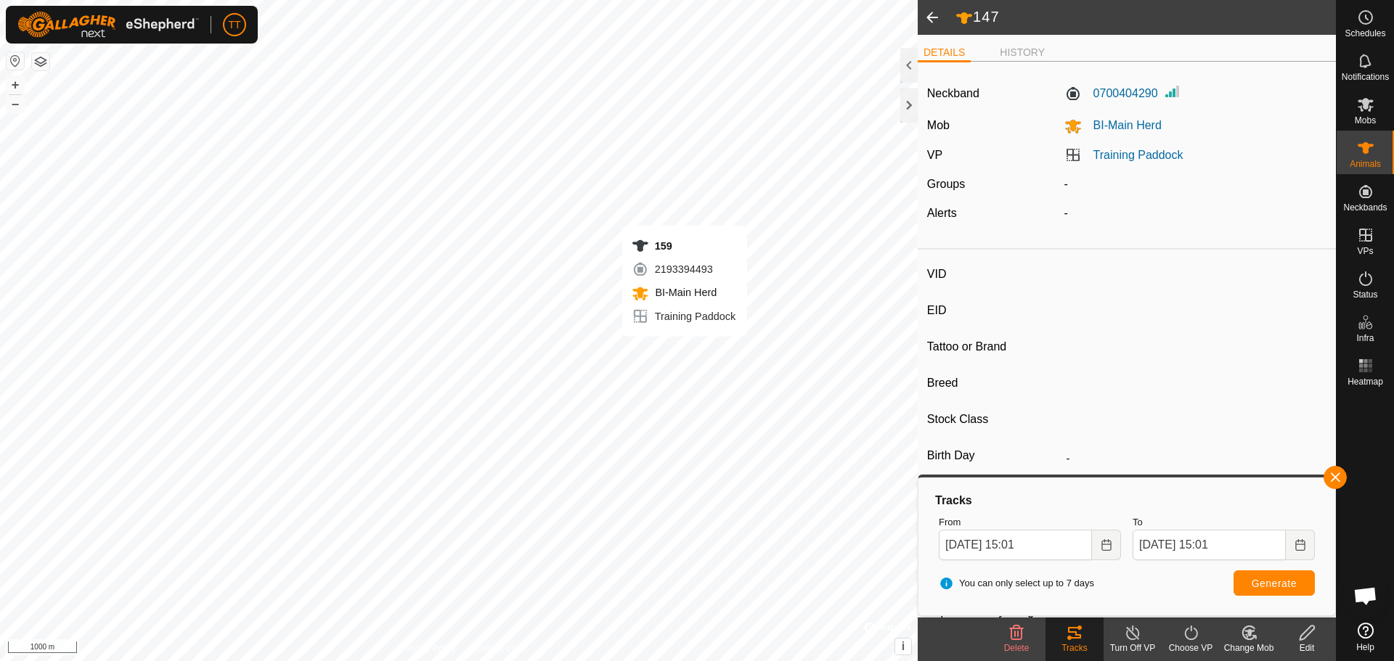
type input "159"
type input "124000190890213"
type input "Y"
type input "Mixed"
type input "Heifer"
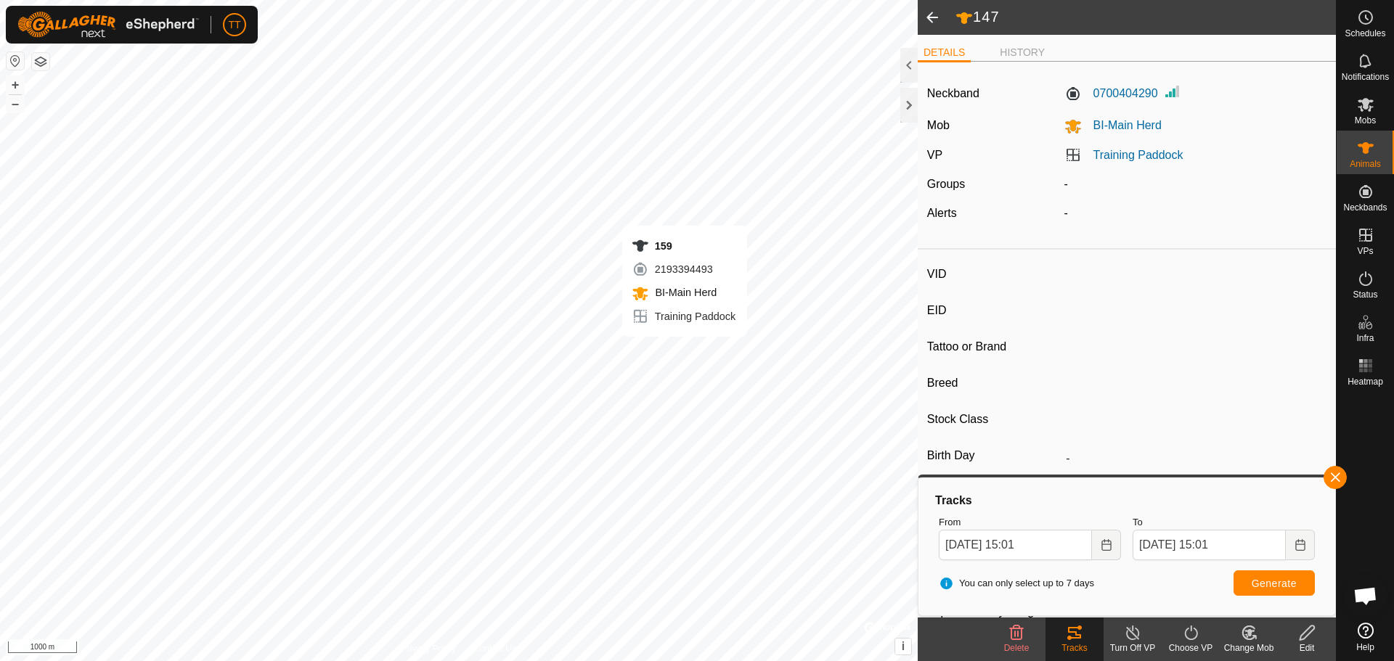
type input "0 kg"
type input "-"
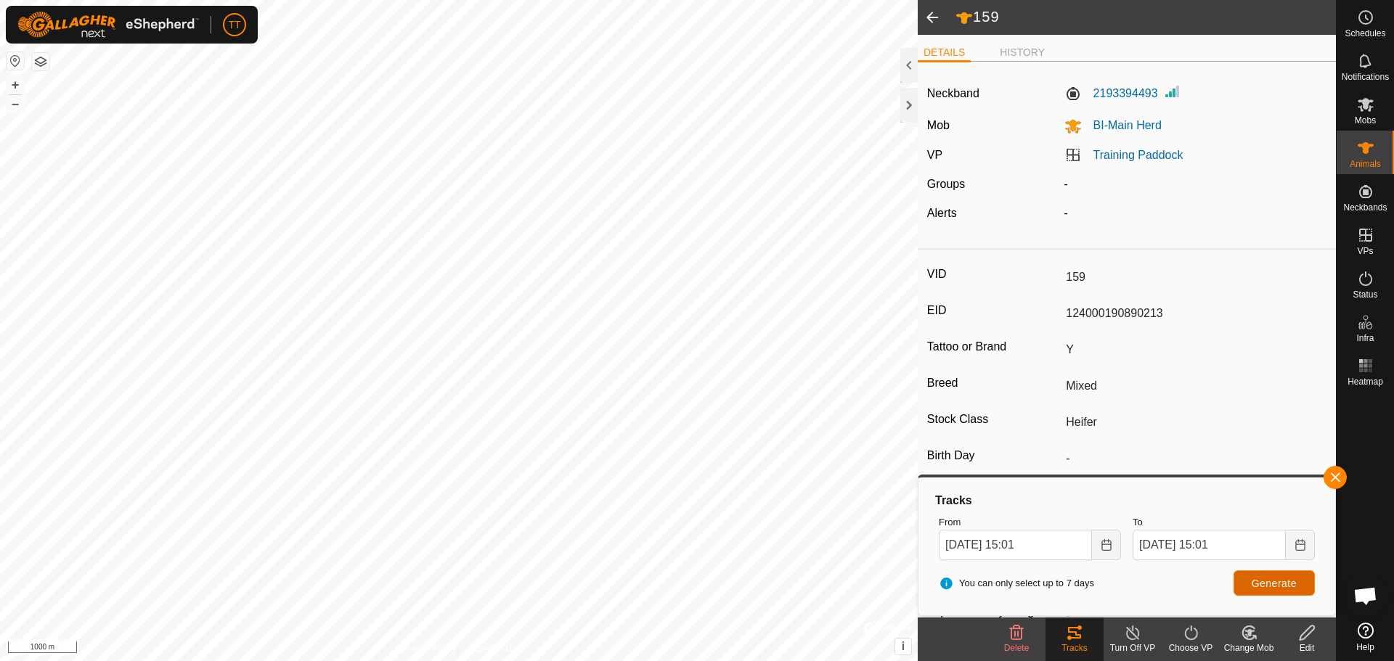
click at [1246, 583] on button "Generate" at bounding box center [1274, 583] width 81 height 25
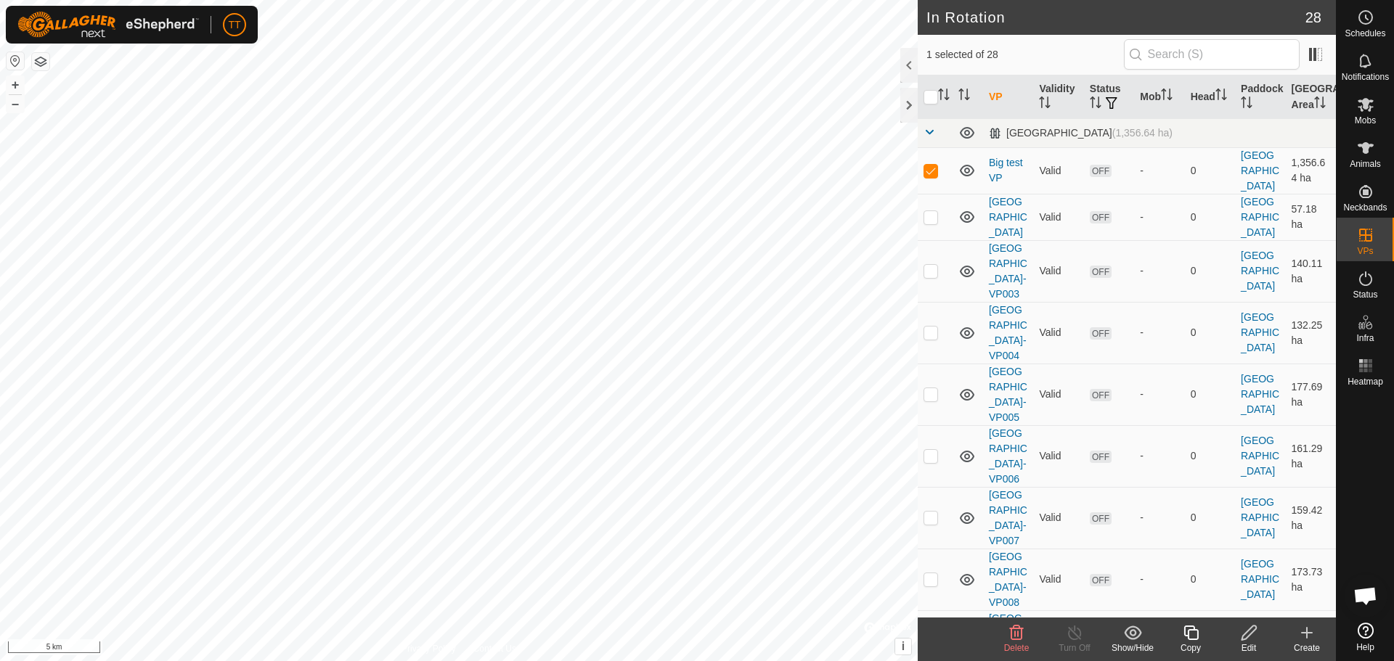
click at [1015, 643] on div "Delete" at bounding box center [1016, 648] width 58 height 13
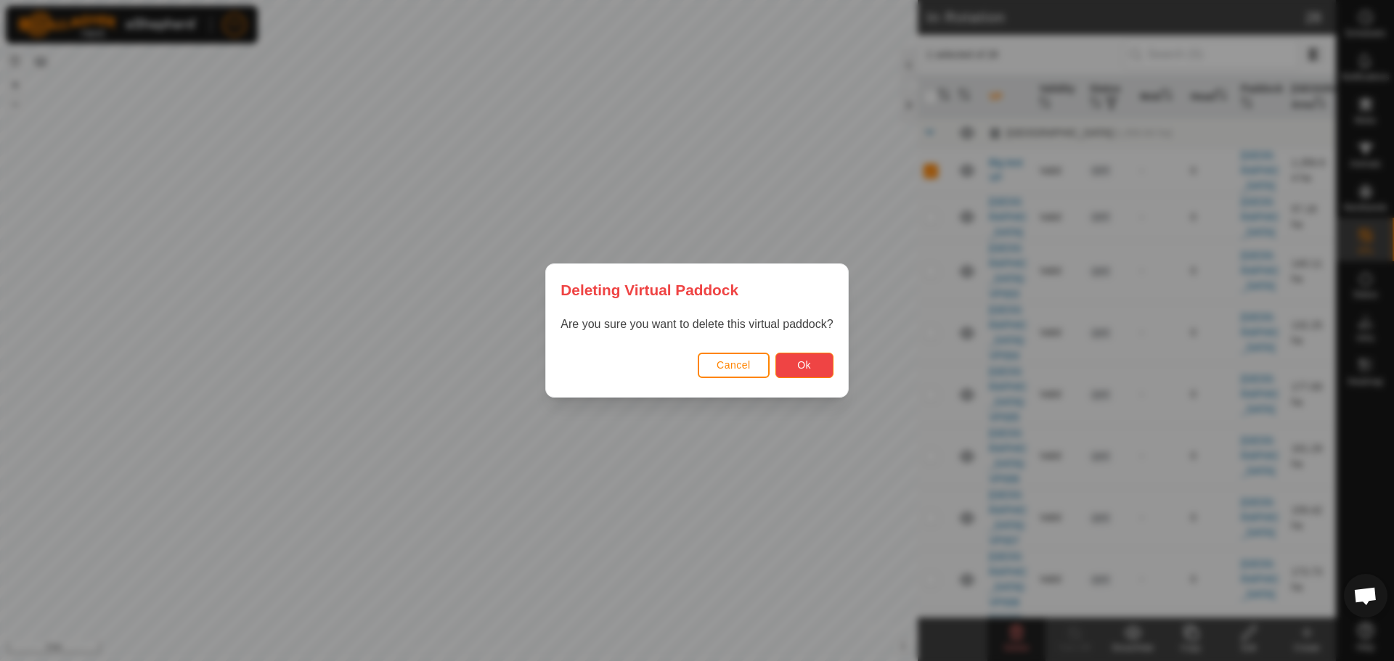
click at [804, 367] on span "Ok" at bounding box center [804, 365] width 14 height 12
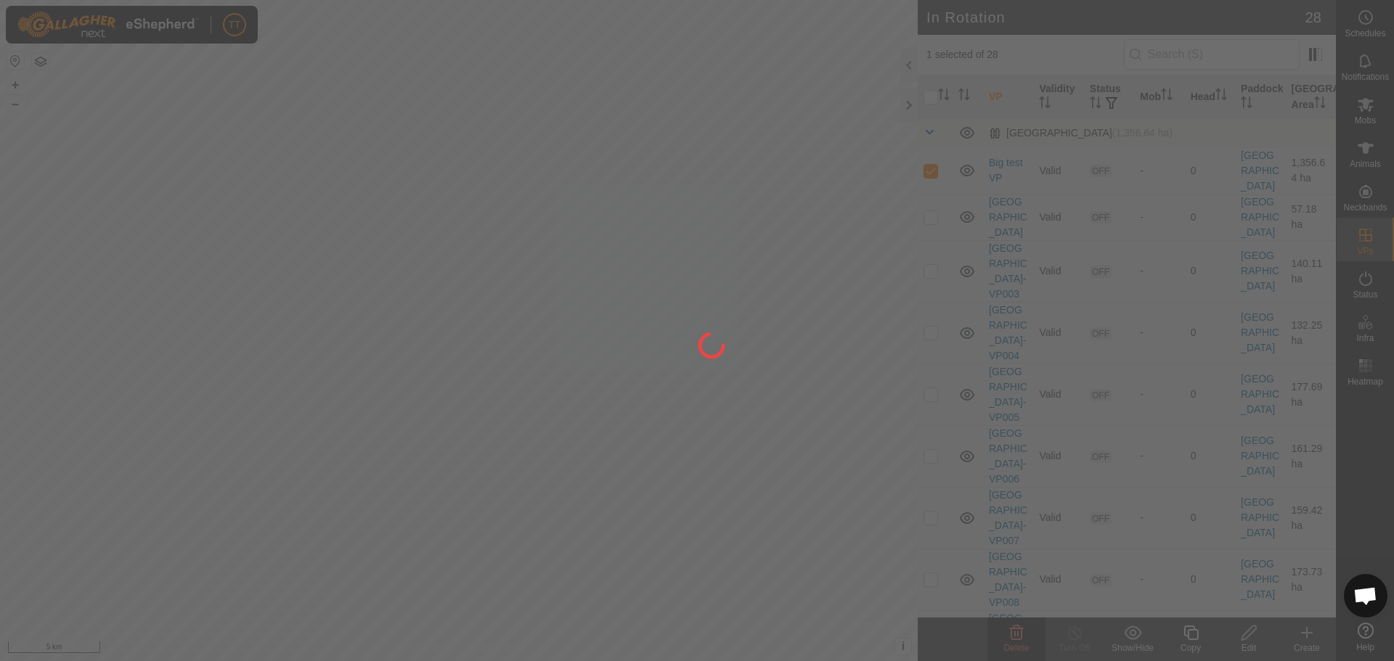
checkbox input "false"
